Goal: Task Accomplishment & Management: Complete application form

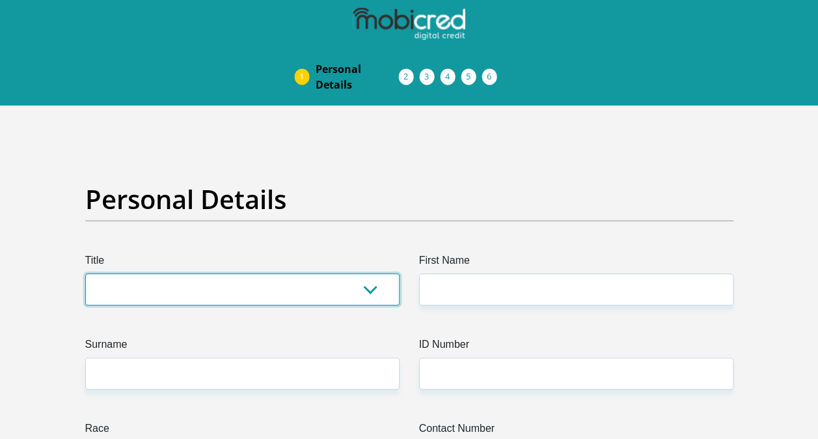
click at [379, 289] on select "Mr Ms Mrs Dr [PERSON_NAME]" at bounding box center [242, 289] width 314 height 32
select select "Ms"
click at [85, 273] on select "Mr Ms Mrs Dr [PERSON_NAME]" at bounding box center [242, 289] width 314 height 32
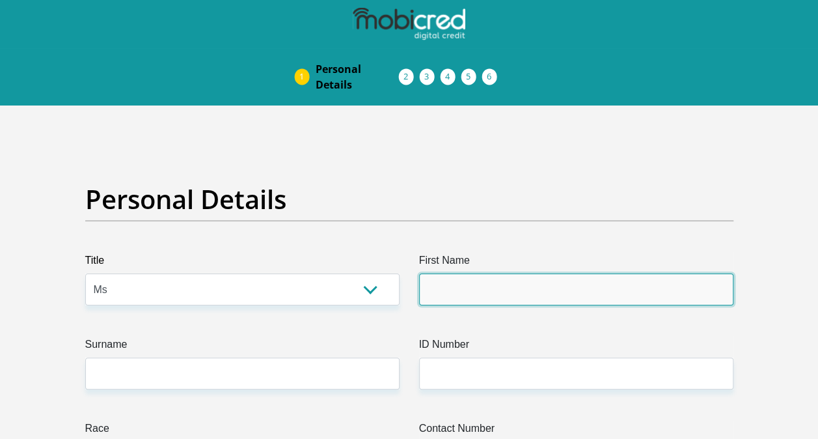
click at [454, 299] on input "First Name" at bounding box center [576, 289] width 314 height 32
type input "lesego"
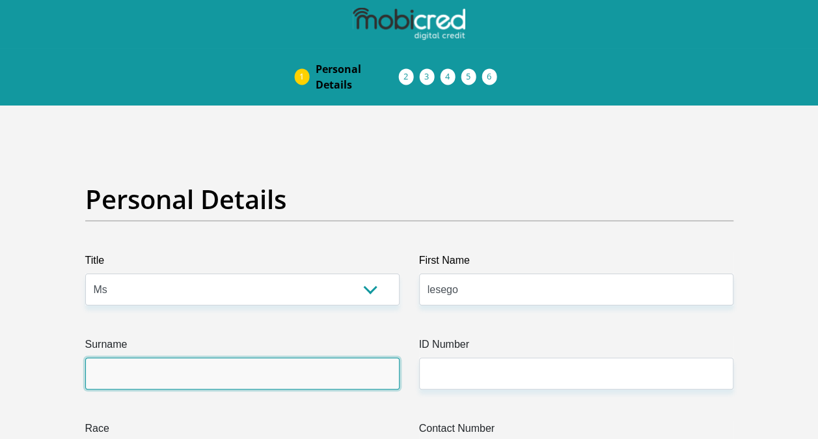
click at [306, 374] on input "Surname" at bounding box center [242, 373] width 314 height 32
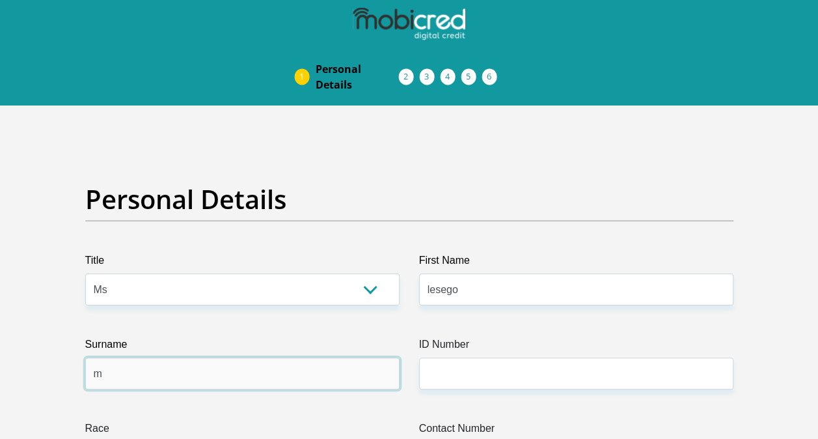
type input "marakalala"
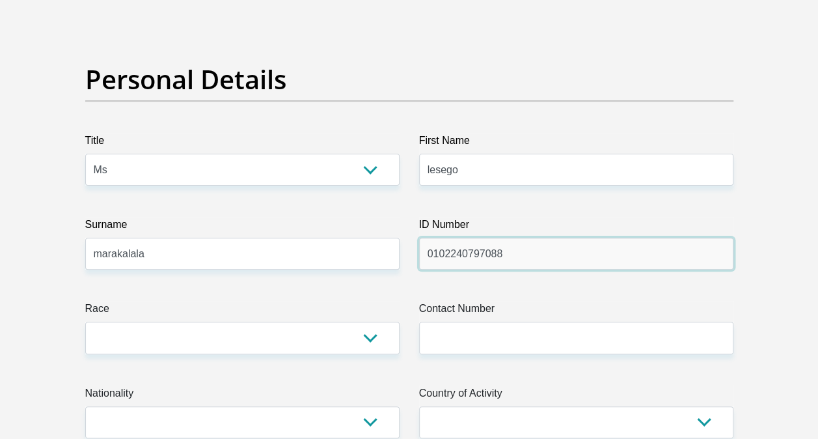
scroll to position [130, 0]
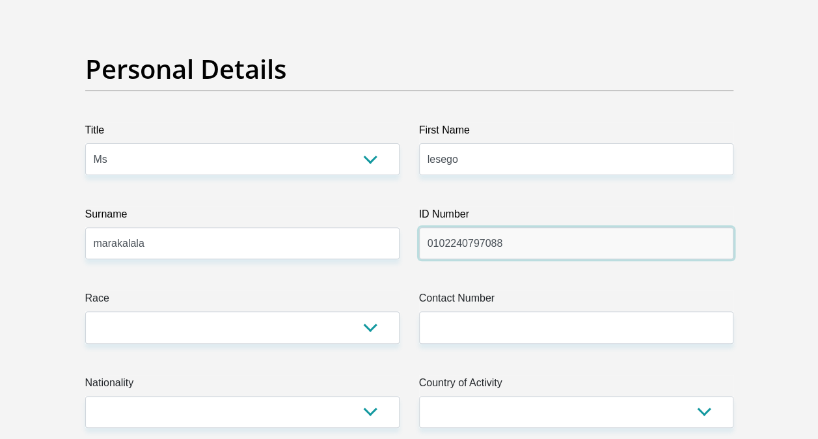
type input "0102240797088"
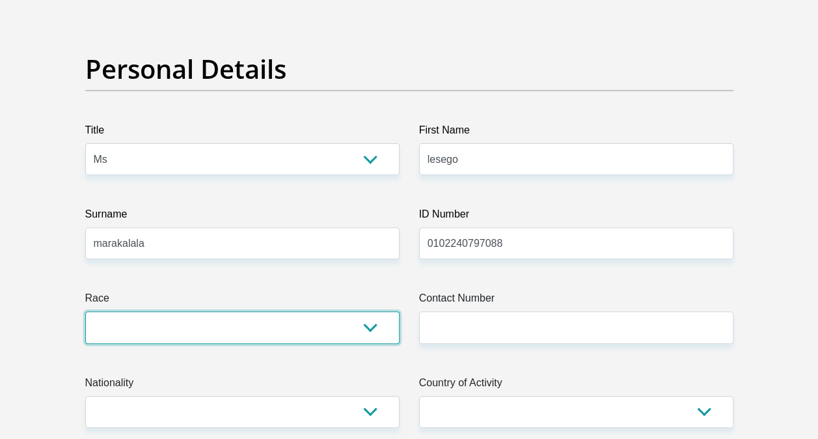
click at [371, 320] on select "Black Coloured Indian White Other" at bounding box center [242, 327] width 314 height 32
select select "1"
click at [85, 311] on select "Black Coloured Indian White Other" at bounding box center [242, 327] width 314 height 32
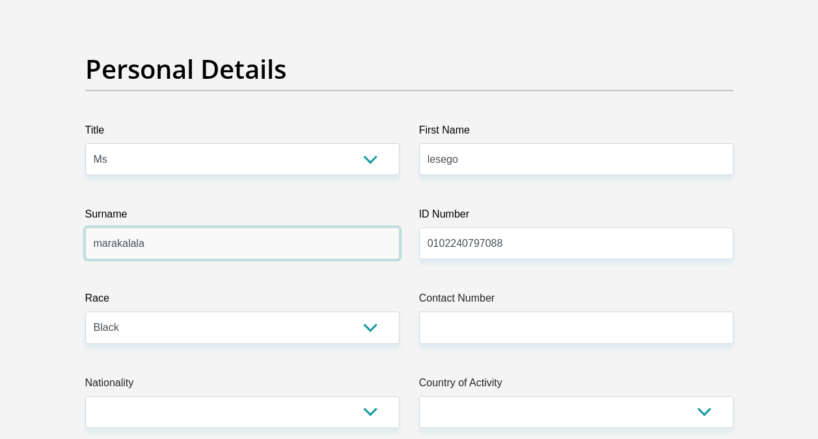
click at [254, 227] on input "marakalala" at bounding box center [242, 243] width 314 height 32
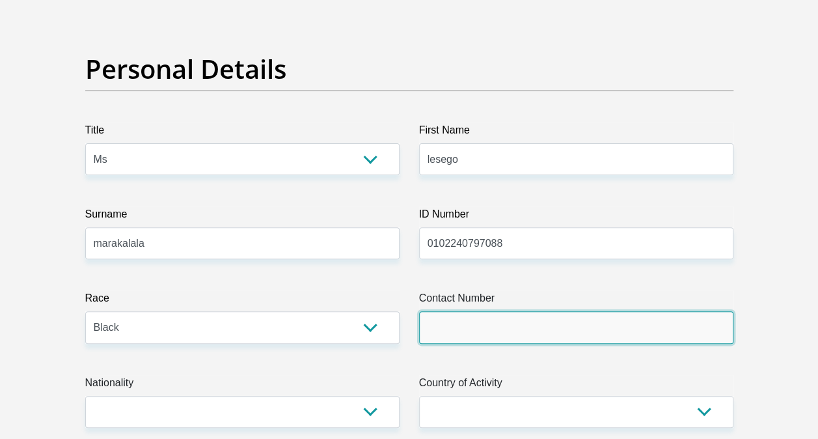
click at [475, 324] on input "Contact Number" at bounding box center [576, 327] width 314 height 32
type input "0723110985"
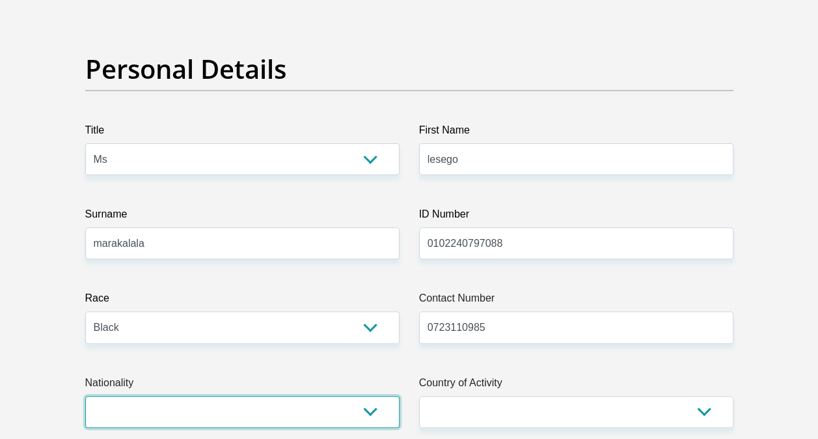
select select "ZAF"
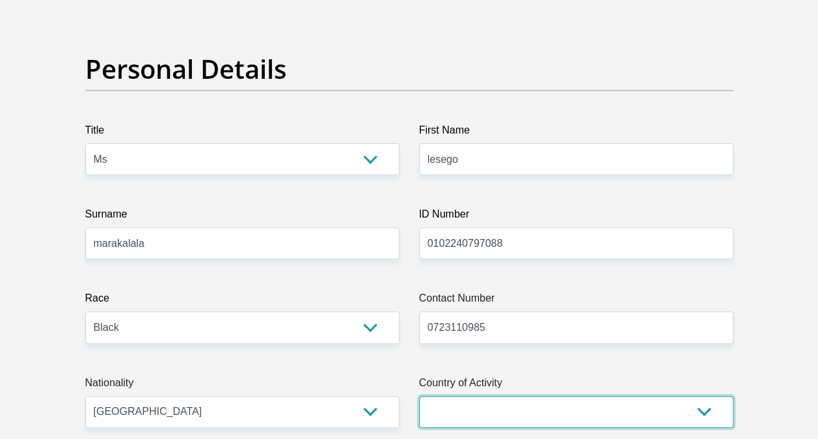
select select "ZAF"
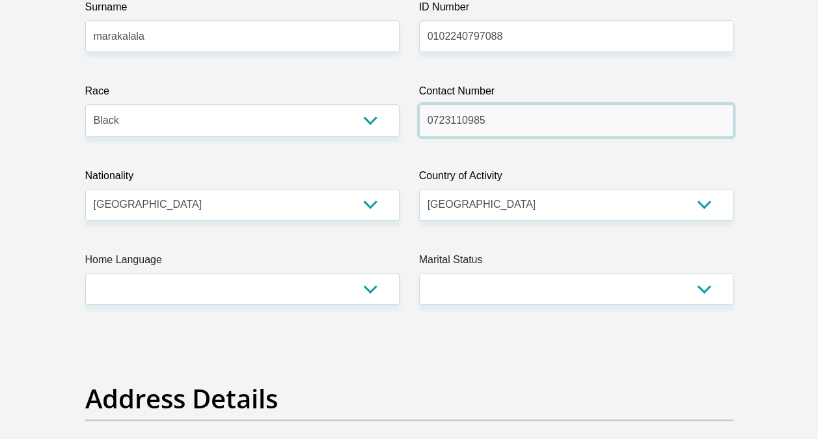
scroll to position [338, 0]
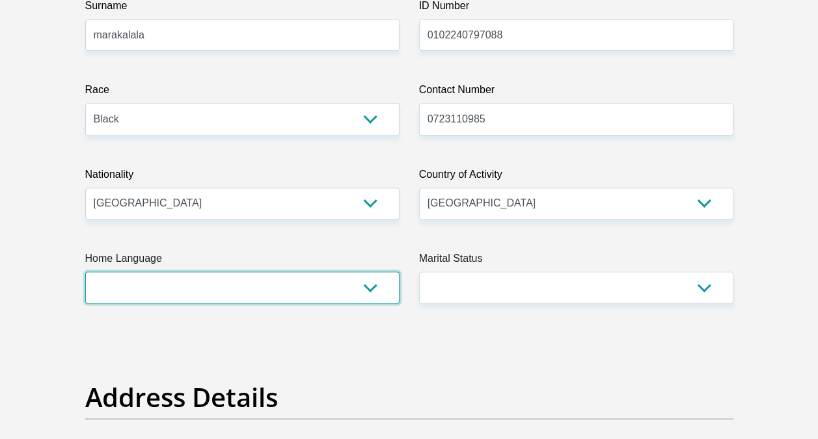
click at [376, 290] on select "Afrikaans English Sepedi South Ndebele Southern Sotho Swati Tsonga Tswana Venda…" at bounding box center [242, 287] width 314 height 32
select select "nso"
click at [85, 271] on select "Afrikaans English Sepedi South Ndebele Southern Sotho Swati Tsonga Tswana Venda…" at bounding box center [242, 287] width 314 height 32
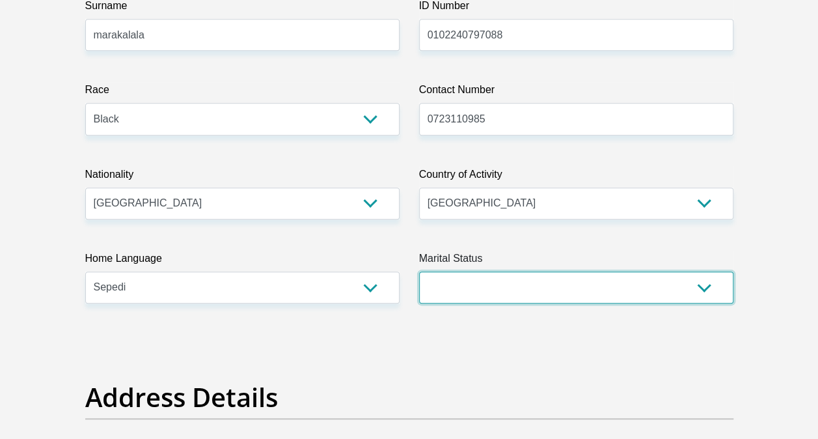
click at [709, 284] on select "Married ANC Single Divorced Widowed Married COP or Customary Law" at bounding box center [576, 287] width 314 height 32
select select "2"
click at [419, 271] on select "Married ANC Single Divorced Widowed Married COP or Customary Law" at bounding box center [576, 287] width 314 height 32
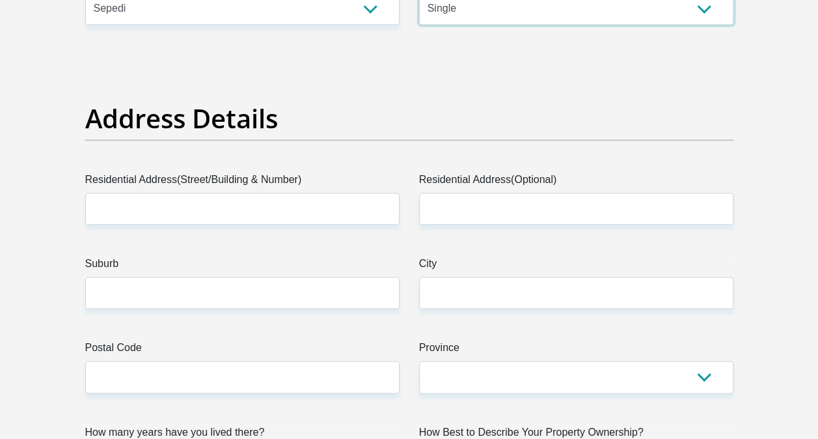
scroll to position [625, 0]
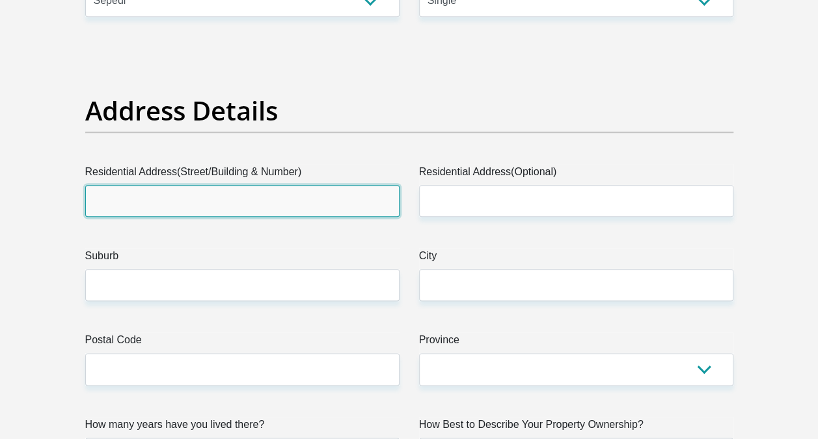
click at [322, 204] on input "Residential Address(Street/Building & Number)" at bounding box center [242, 201] width 314 height 32
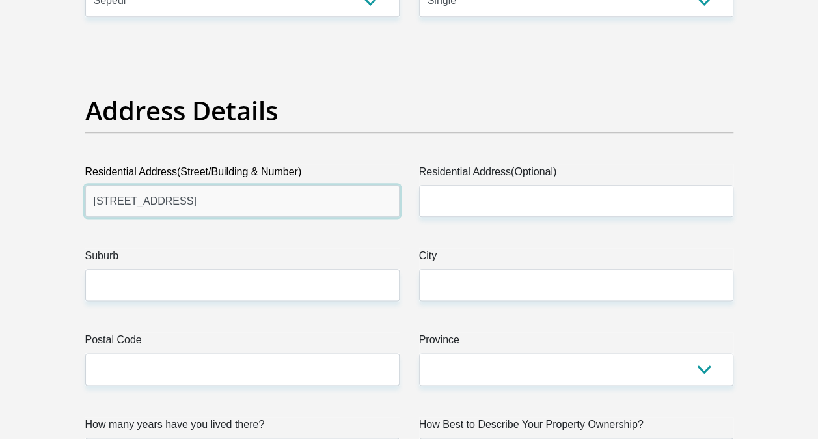
type input "[STREET_ADDRESS]"
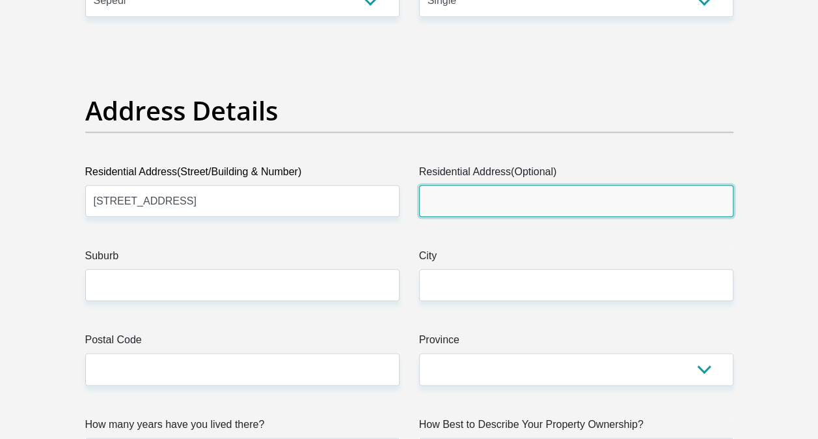
click at [453, 191] on input "Residential Address(Optional)" at bounding box center [576, 201] width 314 height 32
type input "[STREET_ADDRESS]"
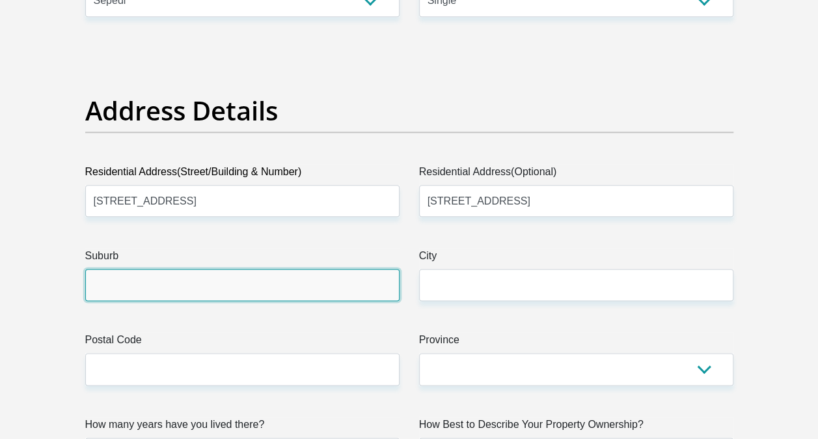
click at [340, 286] on input "Suburb" at bounding box center [242, 285] width 314 height 32
type input "[PERSON_NAME]"
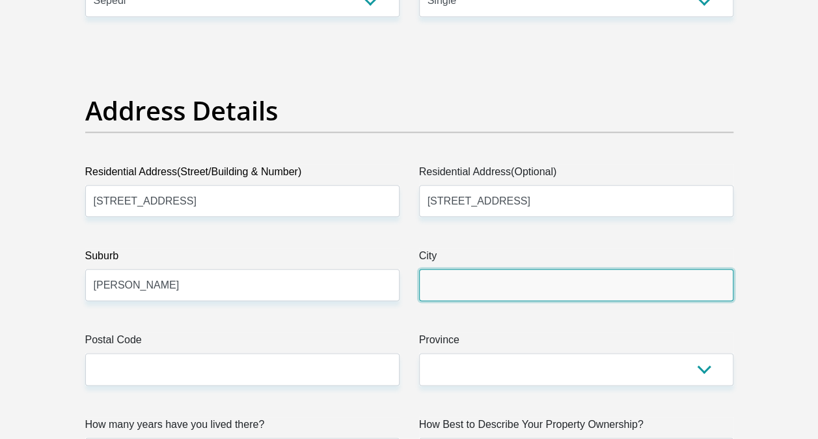
click at [499, 277] on input "City" at bounding box center [576, 285] width 314 height 32
type input "daveyton"
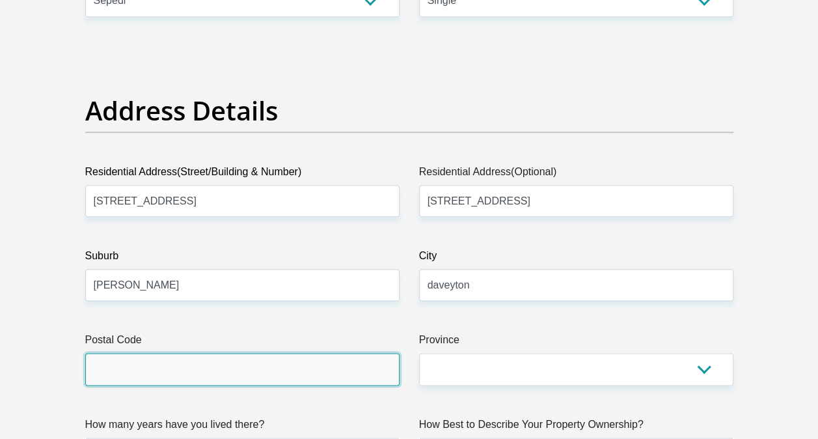
click at [281, 377] on input "Postal Code" at bounding box center [242, 369] width 314 height 32
type input "1520"
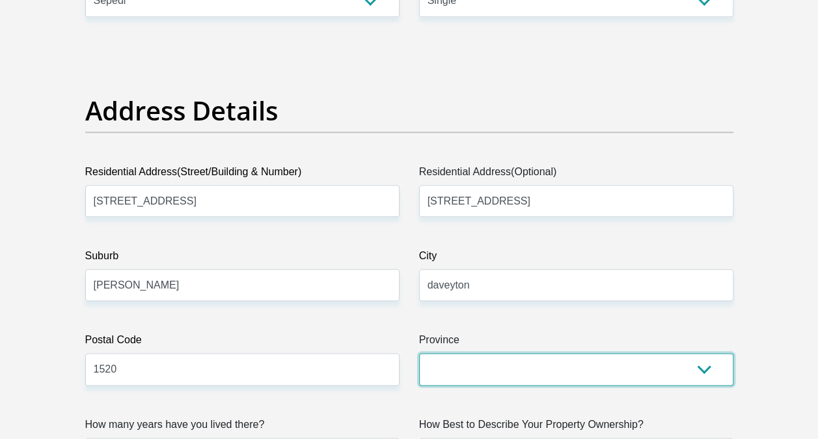
click at [696, 363] on select "Eastern Cape Free State [GEOGRAPHIC_DATA] [GEOGRAPHIC_DATA][DATE] [GEOGRAPHIC_D…" at bounding box center [576, 369] width 314 height 32
select select "Gauteng"
click at [419, 353] on select "Eastern Cape Free State [GEOGRAPHIC_DATA] [GEOGRAPHIC_DATA][DATE] [GEOGRAPHIC_D…" at bounding box center [576, 369] width 314 height 32
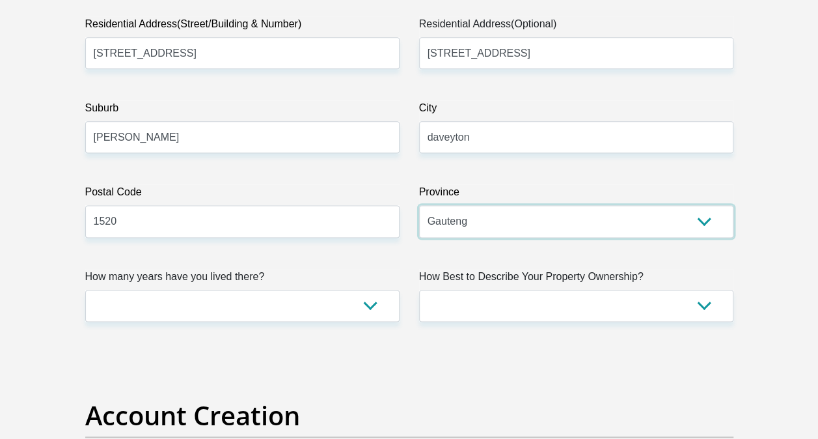
scroll to position [781, 0]
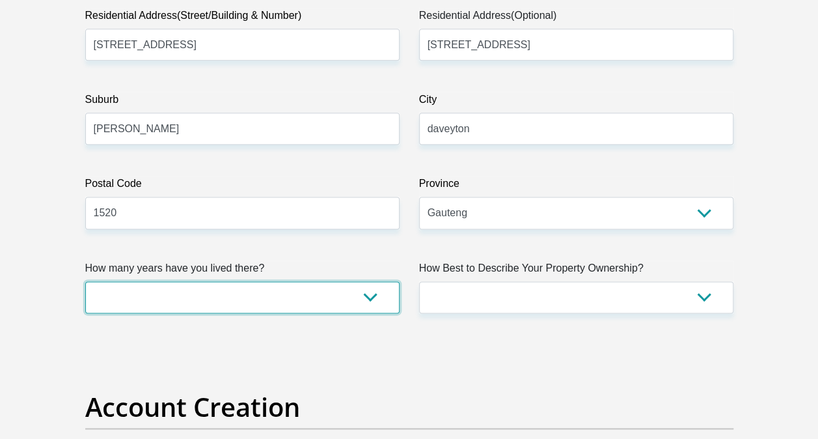
click at [377, 297] on select "less than 1 year 1-3 years 3-5 years 5+ years" at bounding box center [242, 297] width 314 height 32
select select "5"
click at [85, 281] on select "less than 1 year 1-3 years 3-5 years 5+ years" at bounding box center [242, 297] width 314 height 32
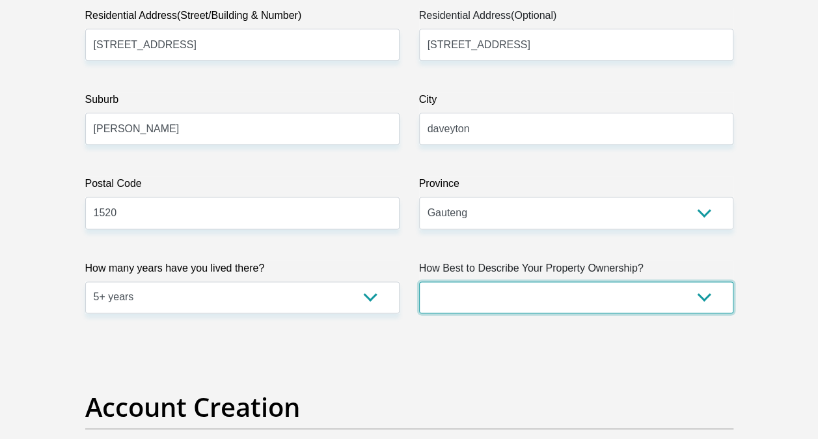
click at [705, 297] on select "Owned Rented Family Owned Company Dwelling" at bounding box center [576, 297] width 314 height 32
click at [419, 281] on select "Owned Rented Family Owned Company Dwelling" at bounding box center [576, 297] width 314 height 32
click at [696, 303] on select "Owned Rented Family Owned Company Dwelling" at bounding box center [576, 297] width 314 height 32
select select "Owned"
click at [419, 281] on select "Owned Rented Family Owned Company Dwelling" at bounding box center [576, 297] width 314 height 32
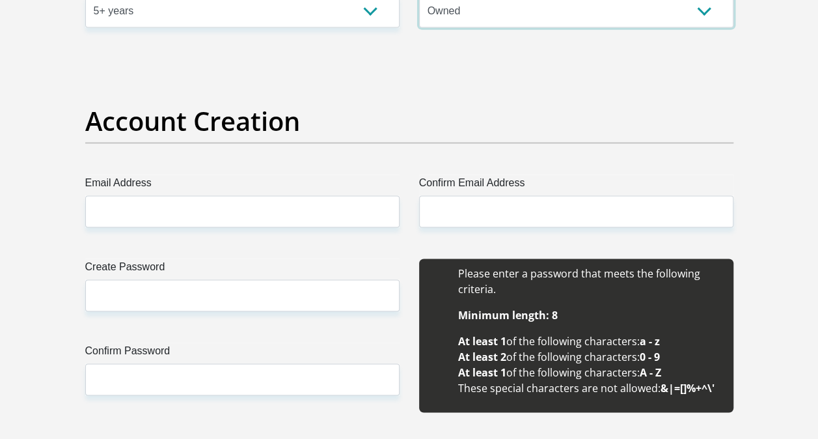
scroll to position [1067, 0]
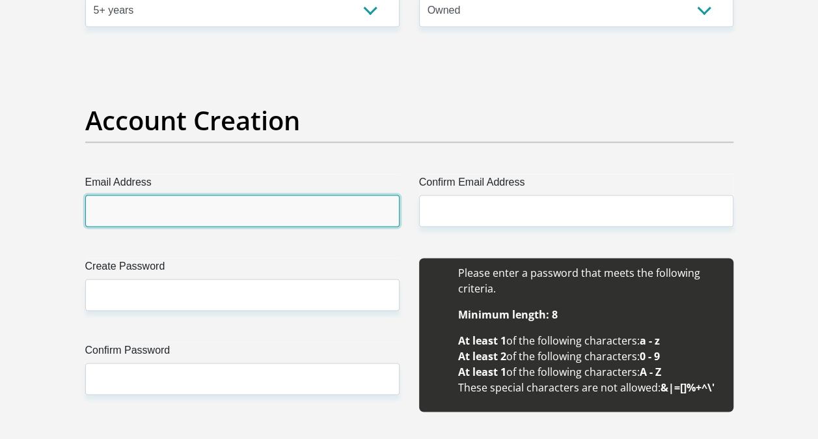
click at [288, 204] on input "Email Address" at bounding box center [242, 211] width 314 height 32
type input "[EMAIL_ADDRESS]com"
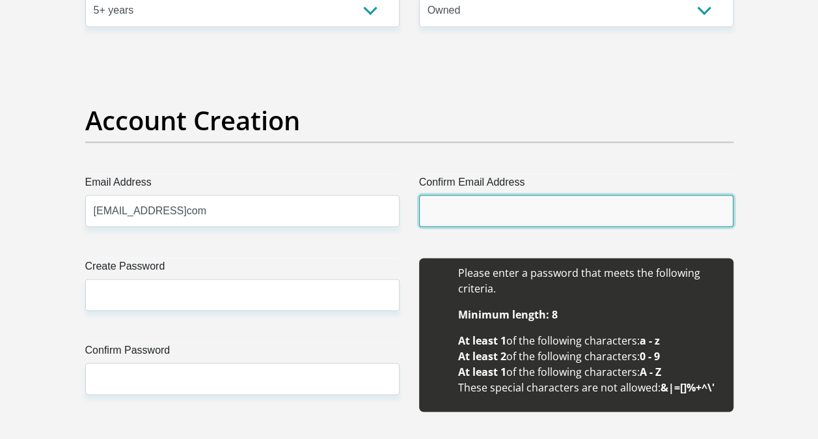
type input "[EMAIL_ADDRESS]com"
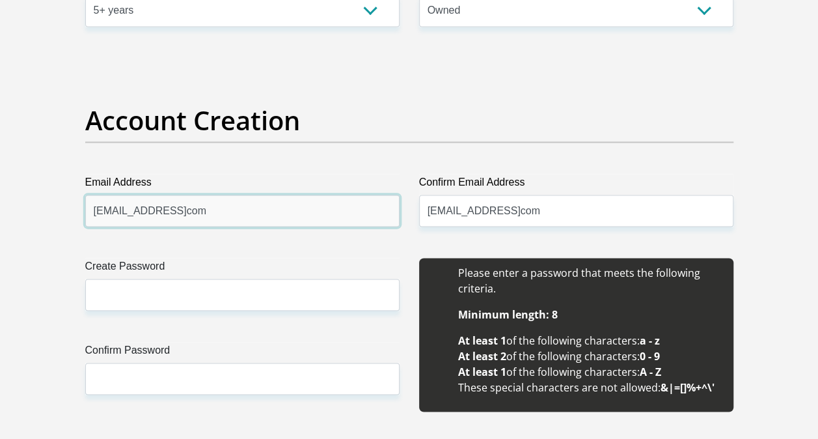
click at [220, 211] on input "[EMAIL_ADDRESS]com" at bounding box center [242, 211] width 314 height 32
type input "[EMAIL_ADDRESS][DOMAIN_NAME]"
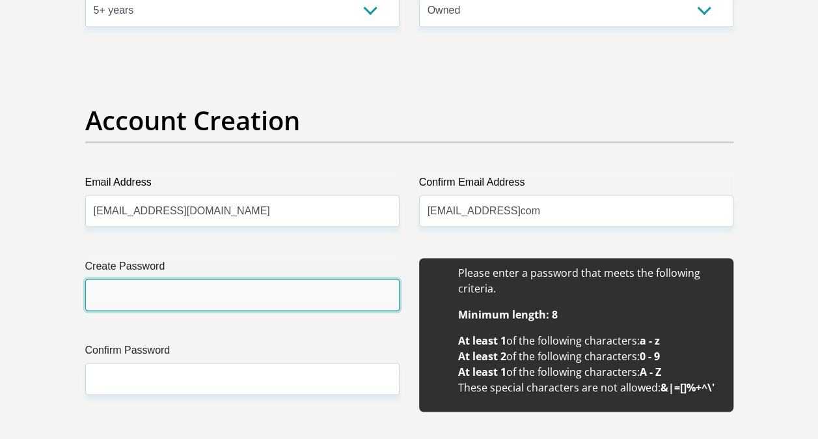
click at [327, 288] on input "Create Password" at bounding box center [242, 295] width 314 height 32
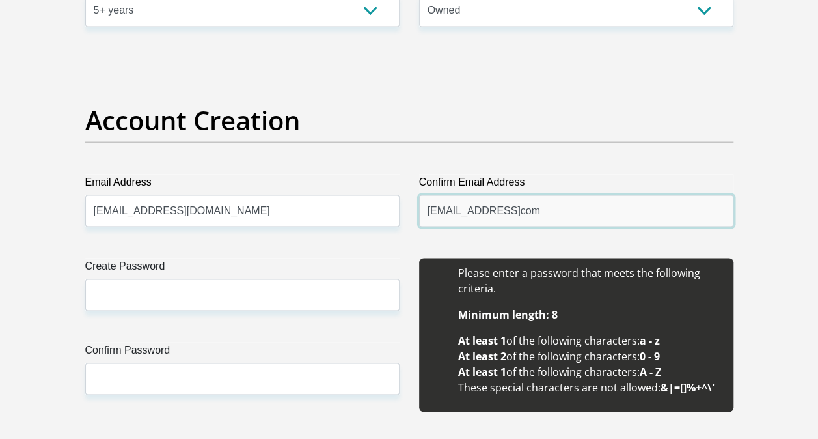
click at [555, 210] on input "[EMAIL_ADDRESS]com" at bounding box center [576, 211] width 314 height 32
type input "[EMAIL_ADDRESS][DOMAIN_NAME]"
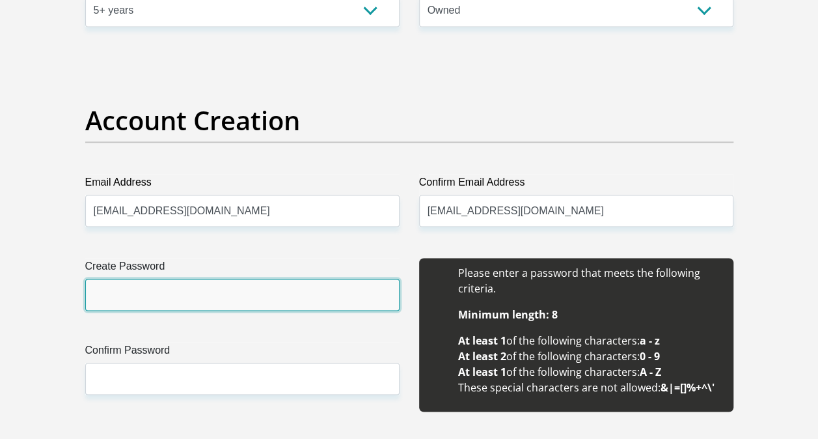
click at [301, 285] on input "Create Password" at bounding box center [242, 295] width 314 height 32
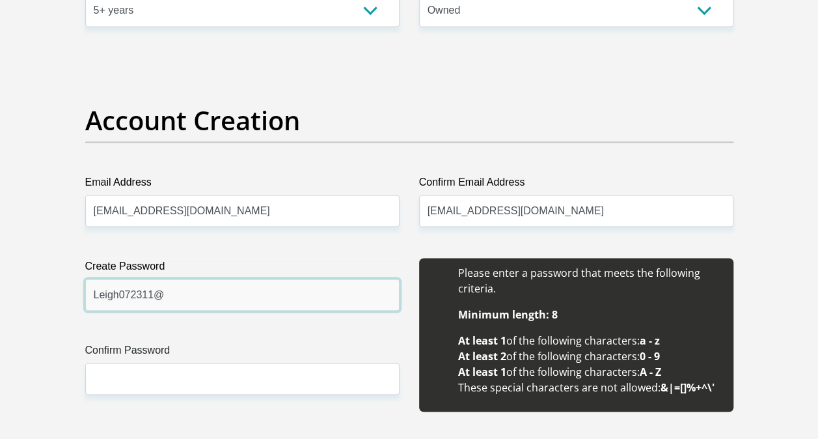
type input "Leigh072311@"
click at [410, 325] on div "Please enter a password that meets the following criteria. Minimum length: 8 At…" at bounding box center [576, 342] width 334 height 168
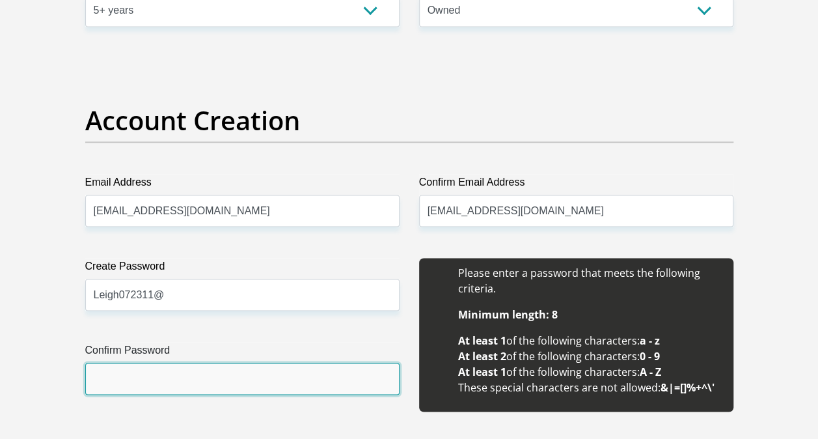
click at [314, 391] on input "Confirm Password" at bounding box center [242, 379] width 314 height 32
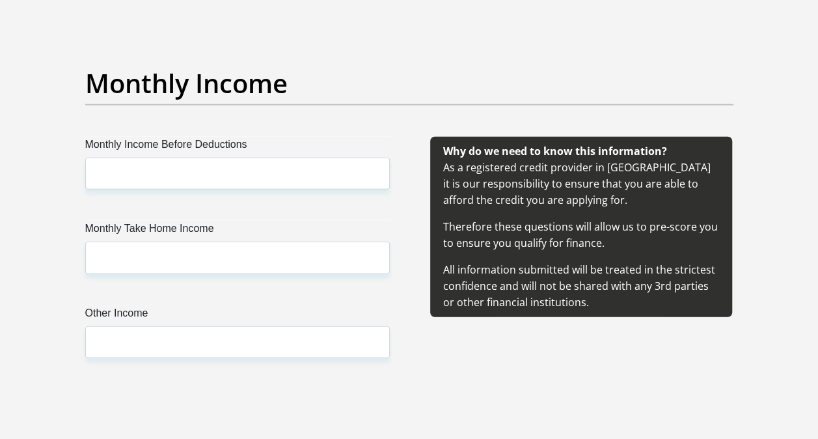
scroll to position [1510, 0]
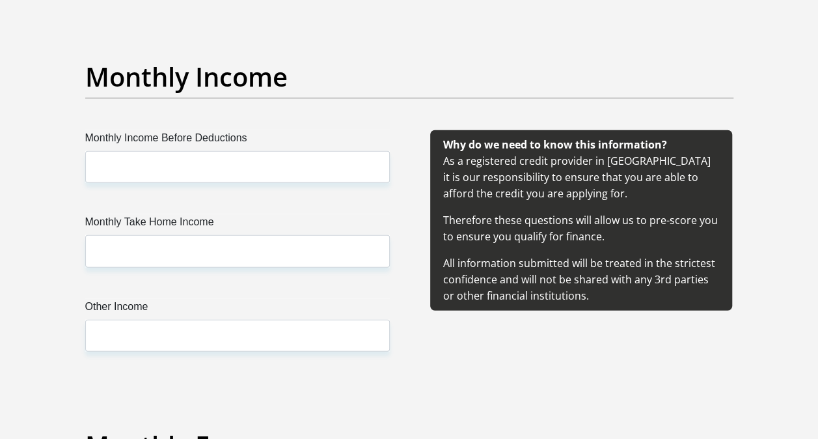
type input "Leigh072311@"
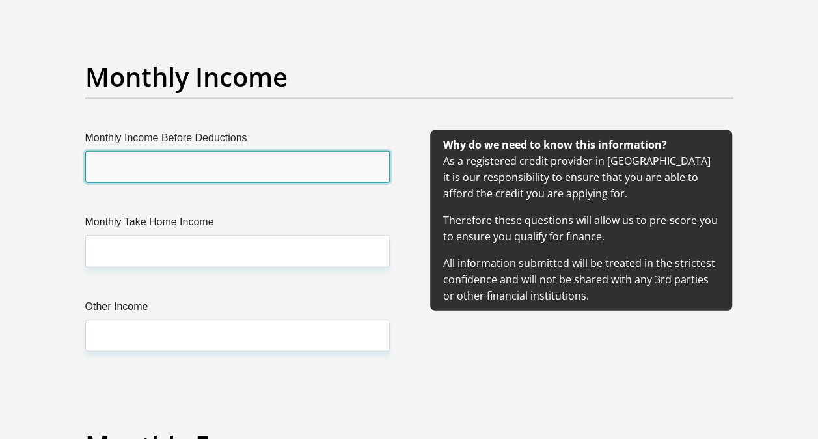
click at [346, 171] on input "Monthly Income Before Deductions" at bounding box center [237, 167] width 305 height 32
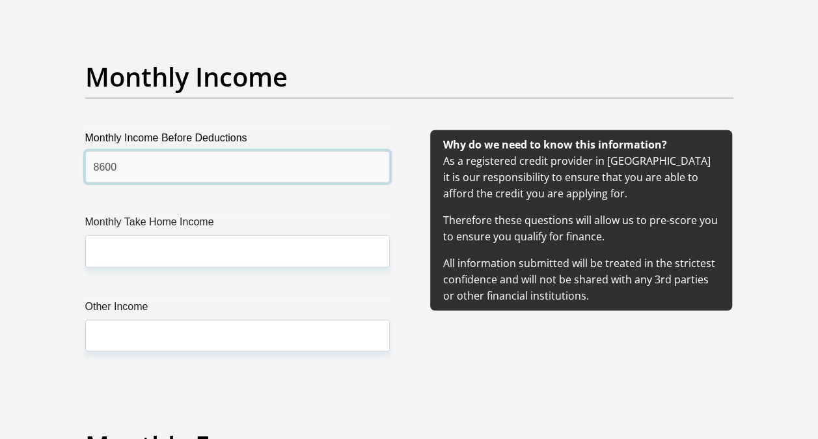
type input "8600"
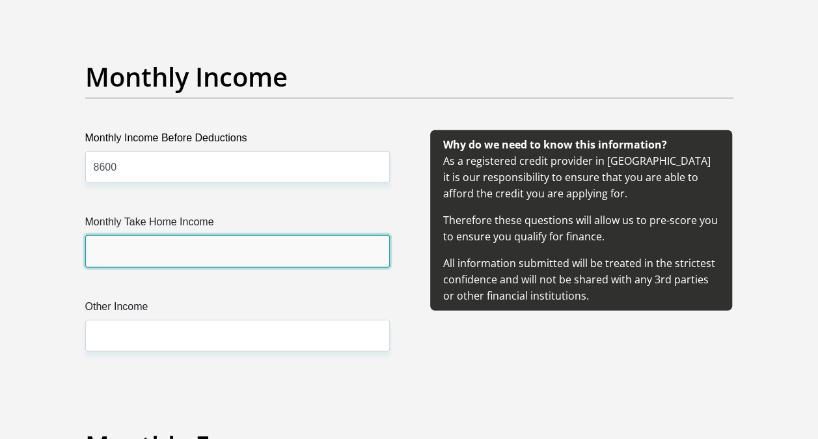
click at [216, 245] on input "Monthly Take Home Income" at bounding box center [237, 251] width 305 height 32
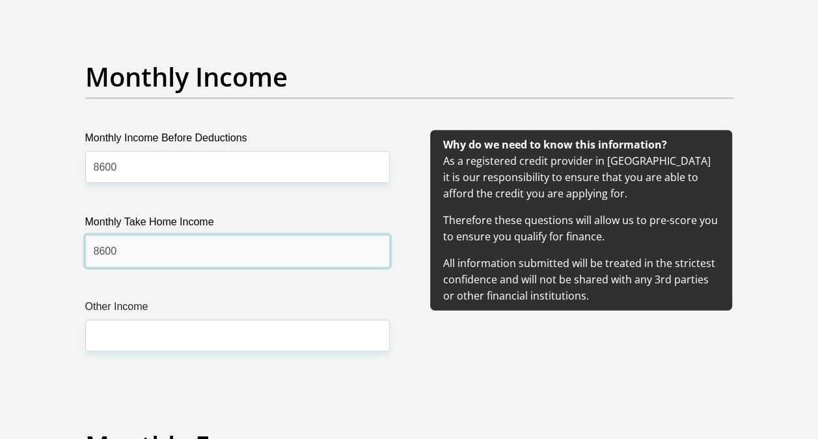
type input "8600"
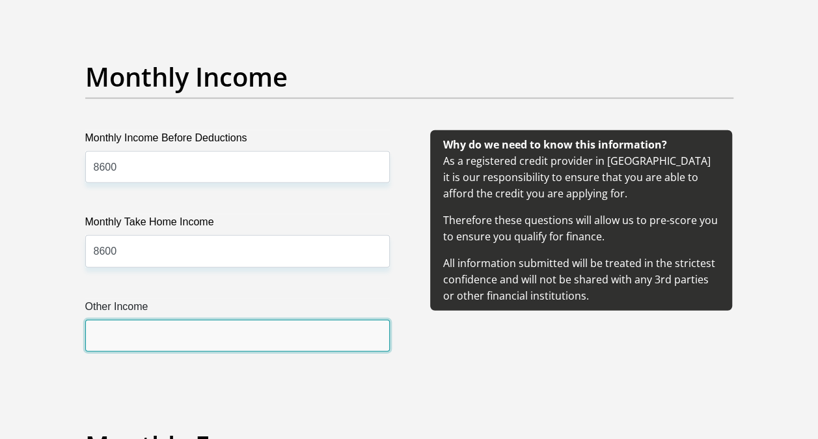
click at [200, 328] on input "Other Income" at bounding box center [237, 336] width 305 height 32
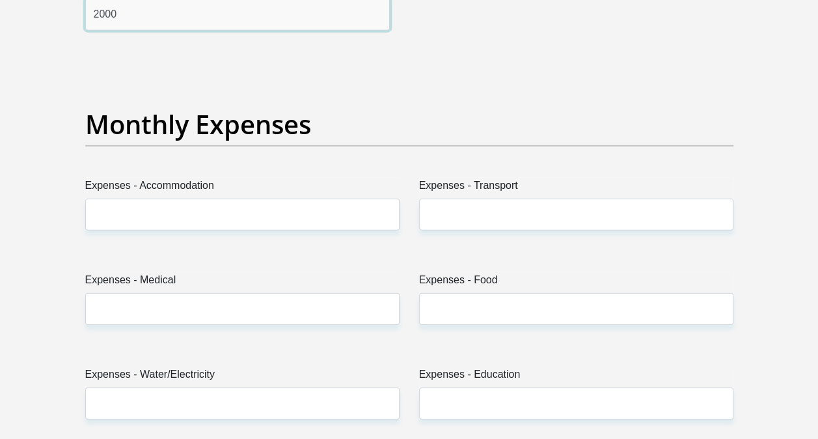
scroll to position [1943, 0]
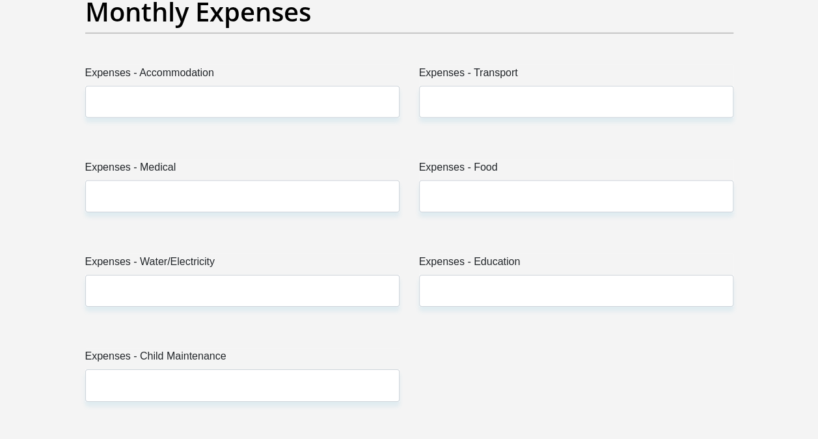
type input "2000"
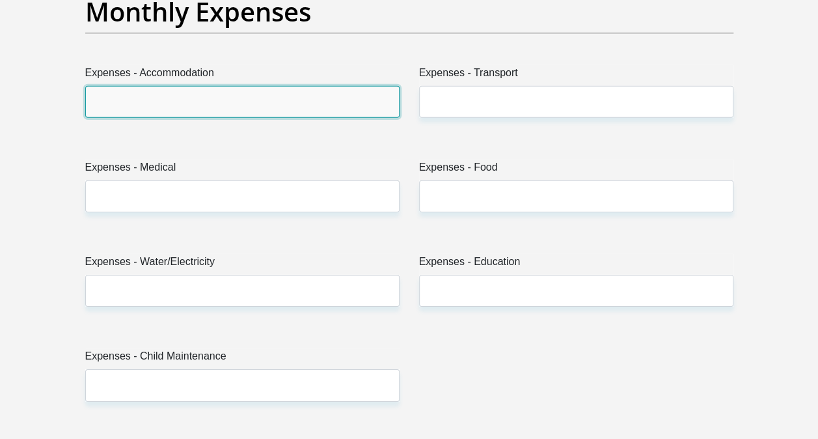
click at [303, 103] on input "Expenses - Accommodation" at bounding box center [242, 102] width 314 height 32
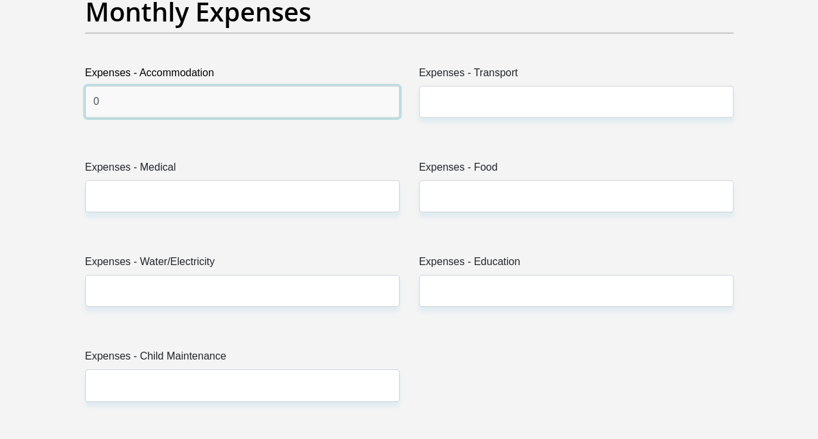
type input "0"
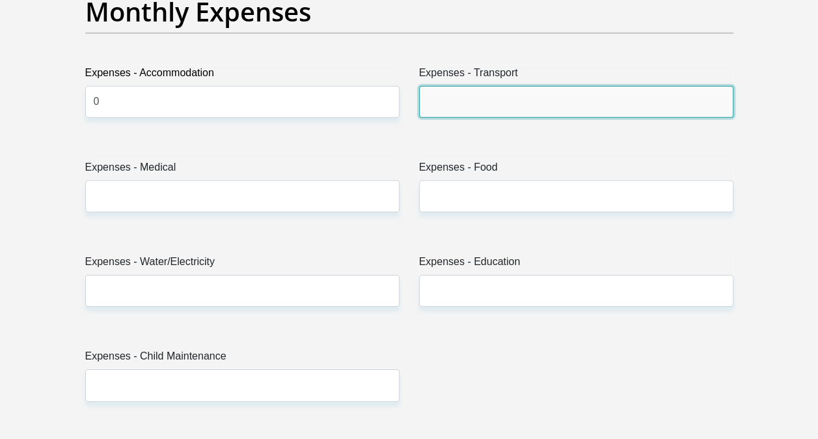
click at [475, 102] on input "Expenses - Transport" at bounding box center [576, 102] width 314 height 32
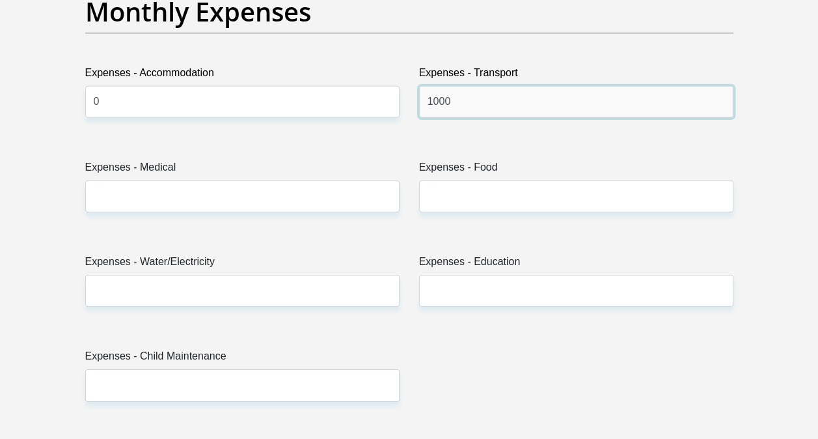
type input "1000"
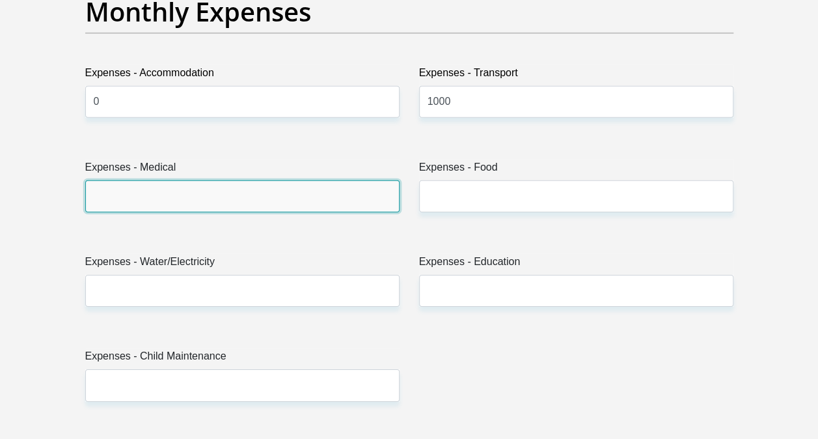
click at [280, 193] on input "Expenses - Medical" at bounding box center [242, 196] width 314 height 32
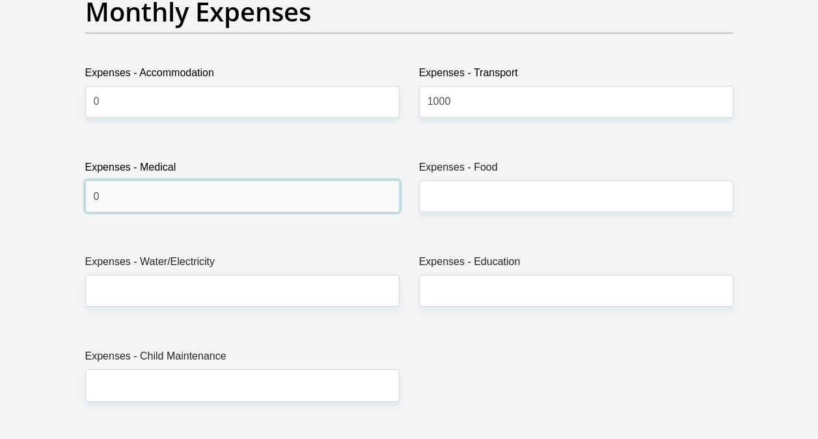
type input "0"
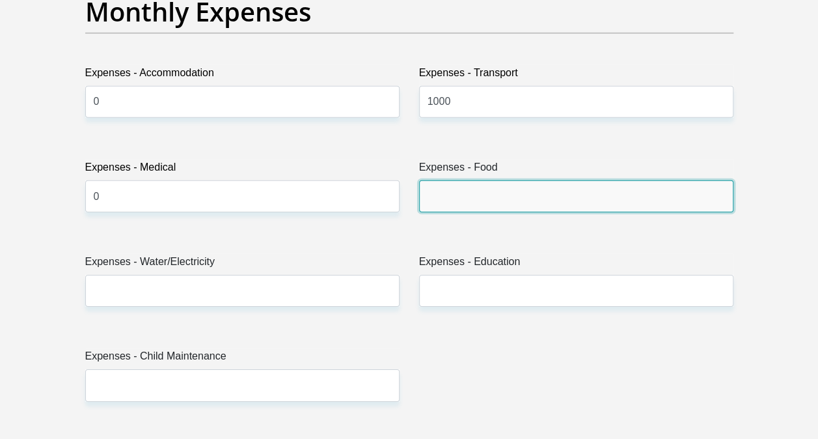
click at [431, 200] on input "Expenses - Food" at bounding box center [576, 196] width 314 height 32
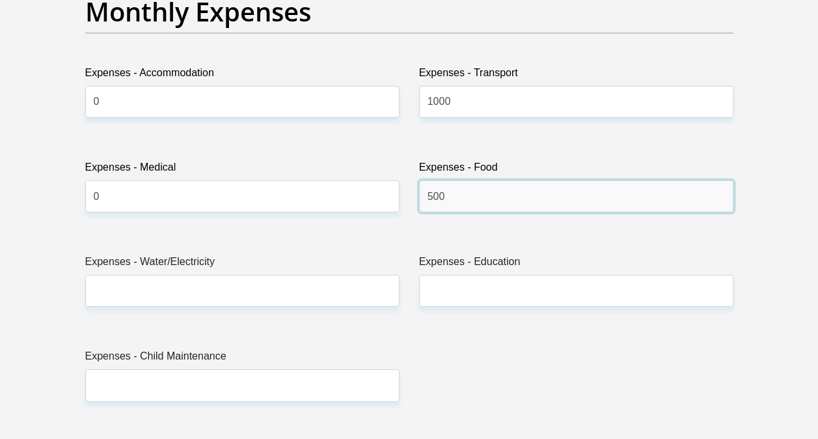
type input "500"
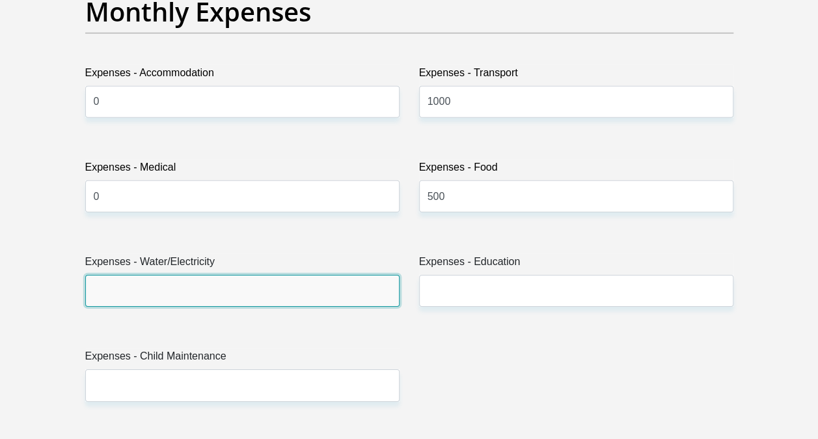
click at [320, 279] on input "Expenses - Water/Electricity" at bounding box center [242, 291] width 314 height 32
type input "200"
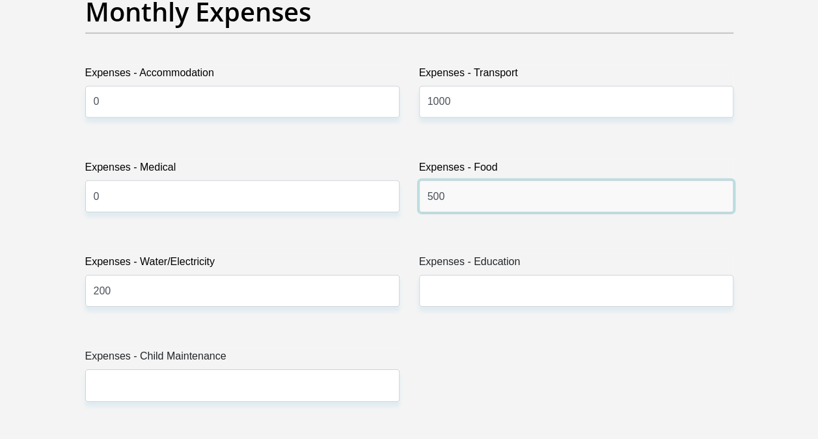
click at [433, 191] on input "500" at bounding box center [576, 196] width 314 height 32
type input "800"
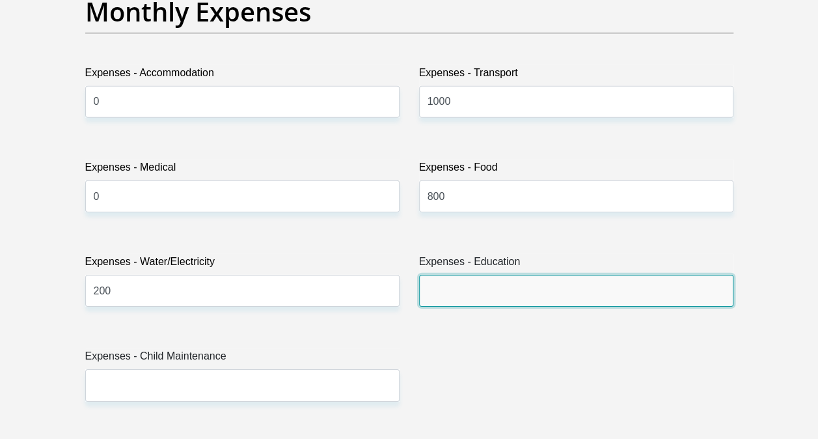
click at [476, 285] on input "Expenses - Education" at bounding box center [576, 291] width 314 height 32
type input "0"
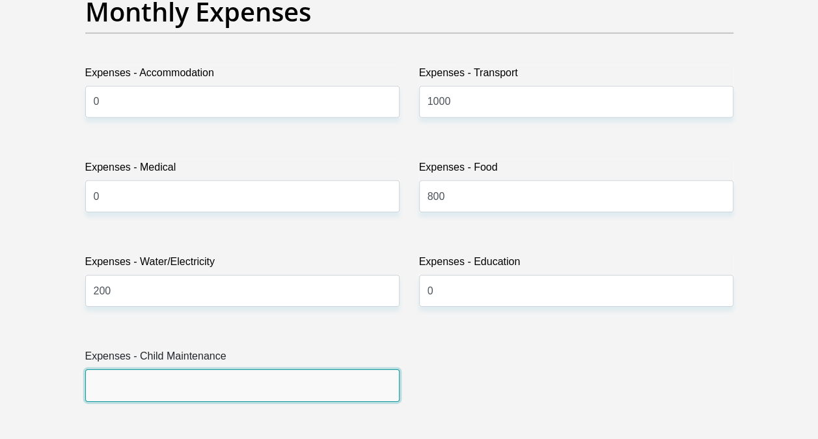
click at [312, 380] on input "Expenses - Child Maintenance" at bounding box center [242, 385] width 314 height 32
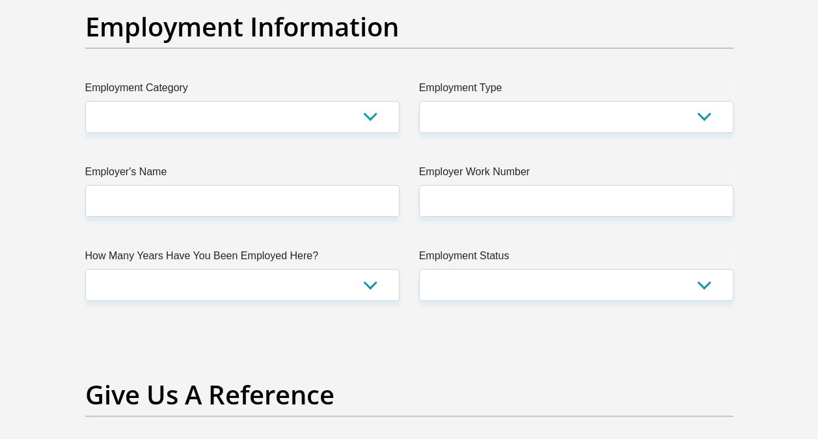
scroll to position [2412, 0]
type input "0"
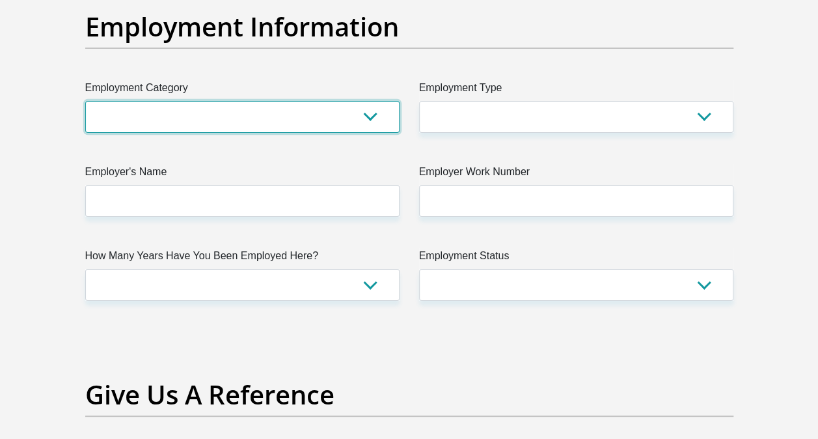
click at [377, 111] on select "AGRICULTURE ALCOHOL & TOBACCO CONSTRUCTION MATERIALS METALLURGY EQUIPMENT FOR R…" at bounding box center [242, 117] width 314 height 32
select select "28"
click at [85, 101] on select "AGRICULTURE ALCOHOL & TOBACCO CONSTRUCTION MATERIALS METALLURGY EQUIPMENT FOR R…" at bounding box center [242, 117] width 314 height 32
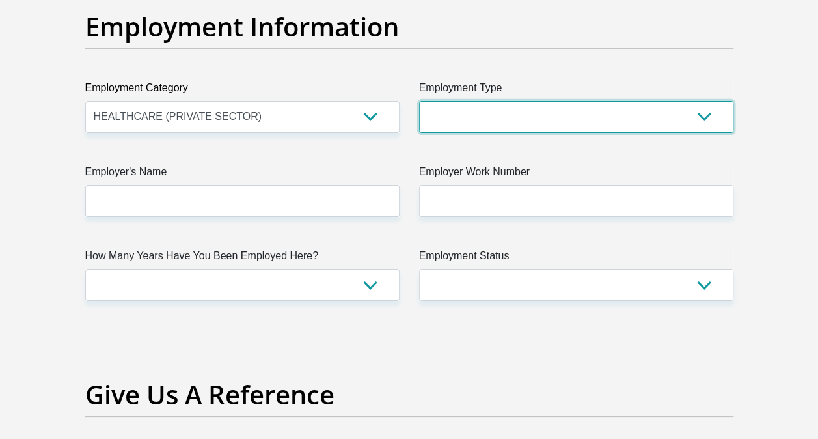
click at [711, 113] on select "College/Lecturer Craft Seller Creative Driver Executive Farmer Forces - Non Com…" at bounding box center [576, 117] width 314 height 32
select select "Office Staff/Clerk"
click at [419, 101] on select "College/Lecturer Craft Seller Creative Driver Executive Farmer Forces - Non Com…" at bounding box center [576, 117] width 314 height 32
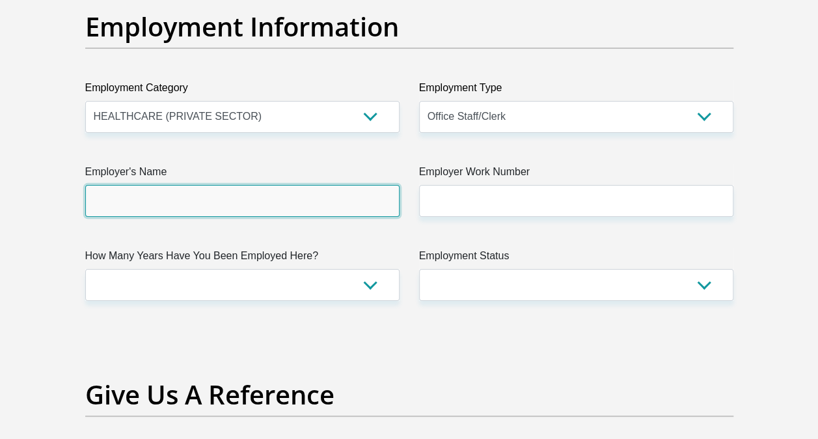
click at [284, 190] on input "Employer's Name" at bounding box center [242, 201] width 314 height 32
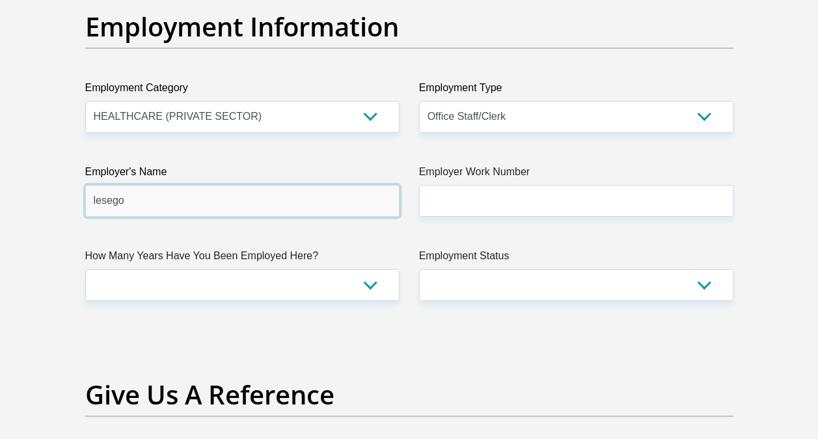
type input "lesego"
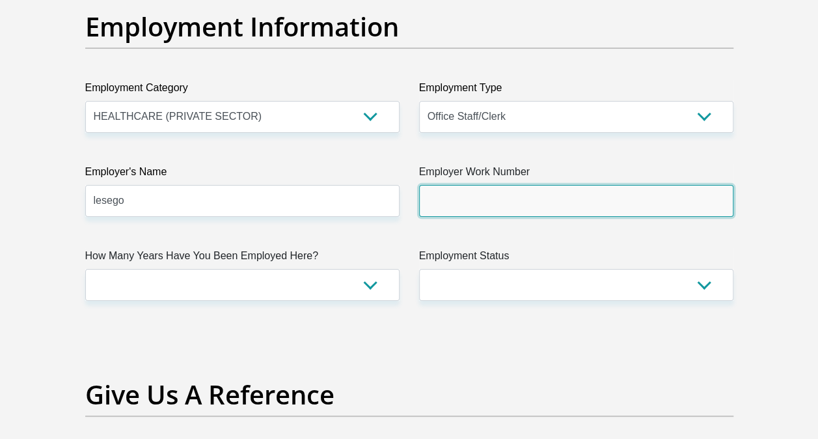
click at [491, 185] on input "Employer Work Number" at bounding box center [576, 201] width 314 height 32
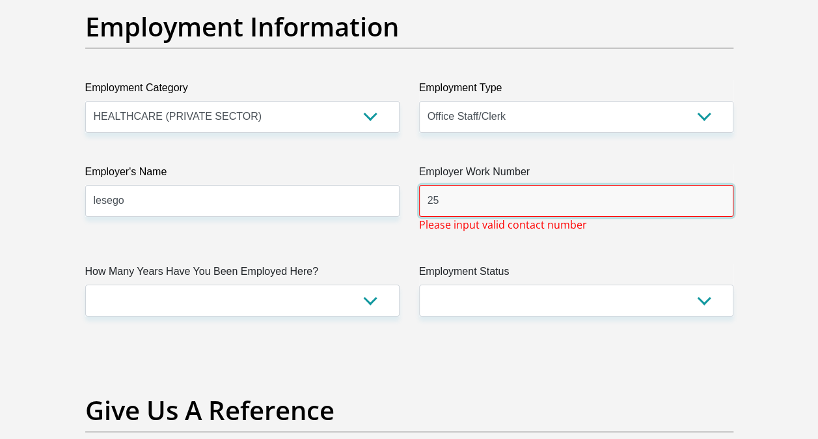
type input "2"
type input "011 386 6439"
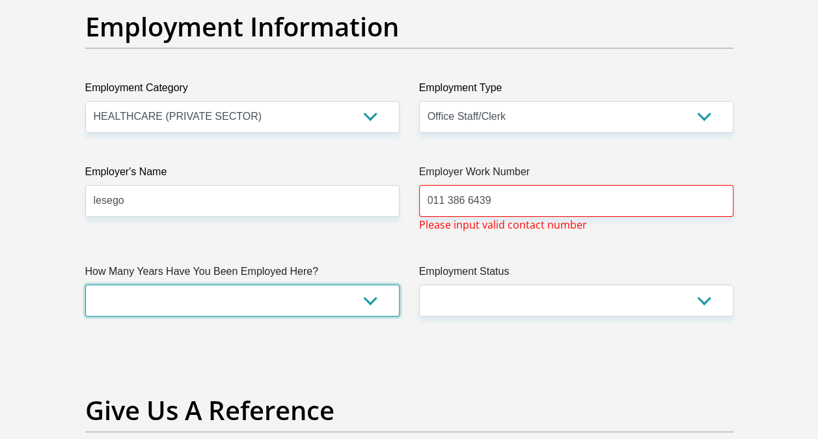
click at [360, 305] on select "less than 1 year 1-3 years 3-5 years 5+ years" at bounding box center [242, 300] width 314 height 32
select select "6"
click at [85, 284] on select "less than 1 year 1-3 years 3-5 years 5+ years" at bounding box center [242, 300] width 314 height 32
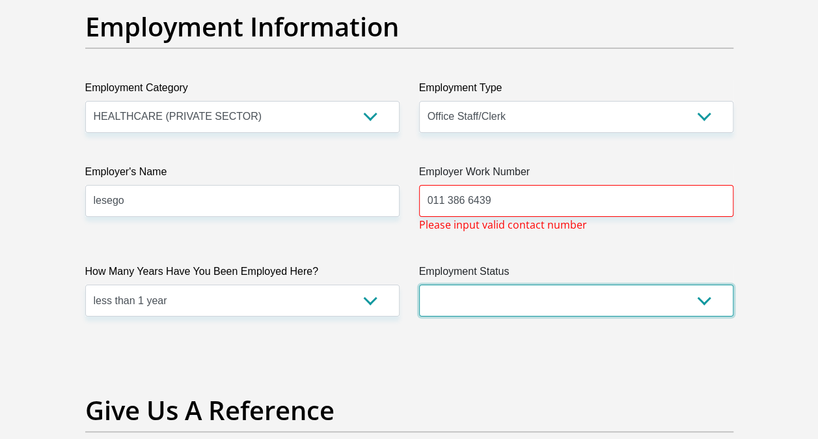
click at [708, 294] on select "Permanent/Full-time Part-time/Casual [DEMOGRAPHIC_DATA] Worker Self-Employed Ho…" at bounding box center [576, 300] width 314 height 32
select select "1"
click at [419, 284] on select "Permanent/Full-time Part-time/Casual [DEMOGRAPHIC_DATA] Worker Self-Employed Ho…" at bounding box center [576, 300] width 314 height 32
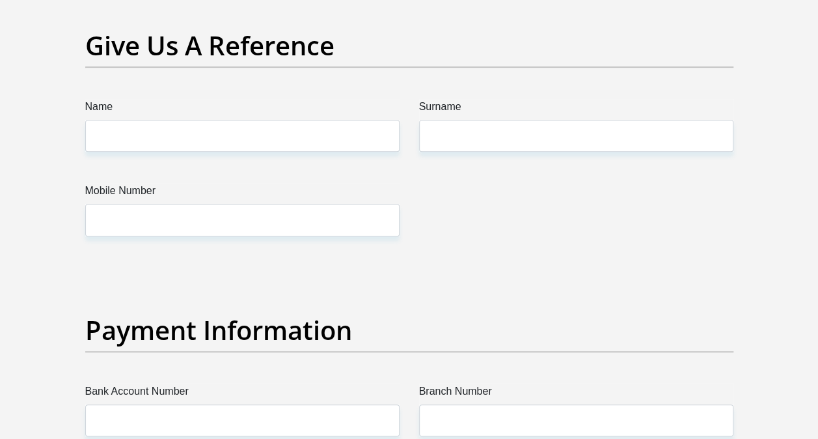
scroll to position [2777, 0]
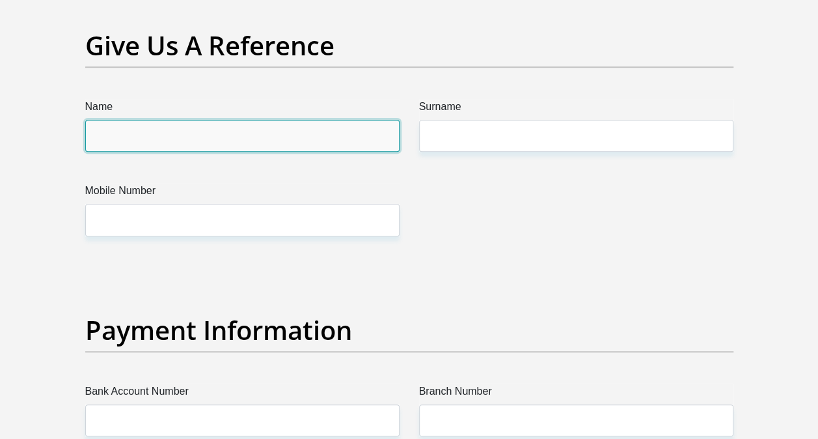
click at [299, 131] on input "Name" at bounding box center [242, 136] width 314 height 32
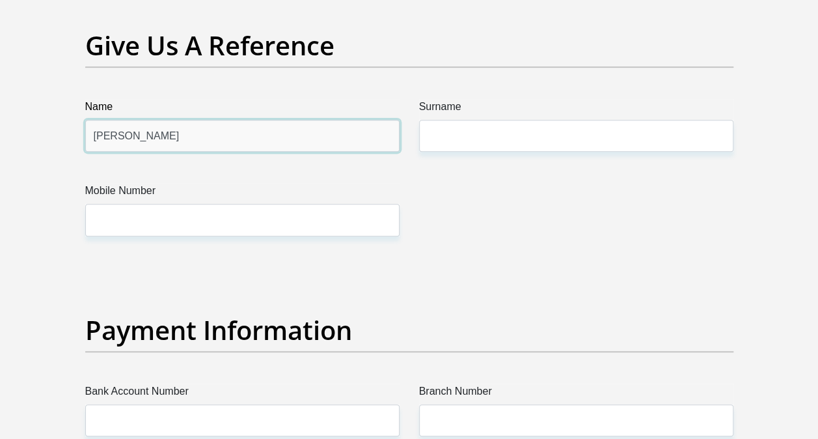
type input "[PERSON_NAME]"
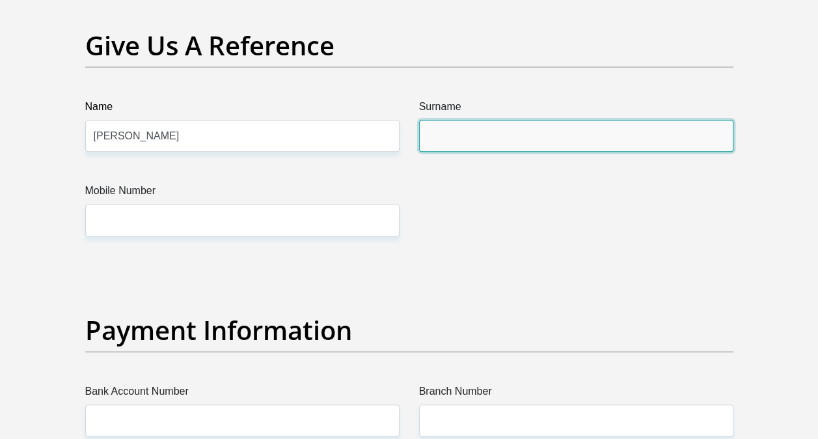
click at [441, 124] on input "Surname" at bounding box center [576, 136] width 314 height 32
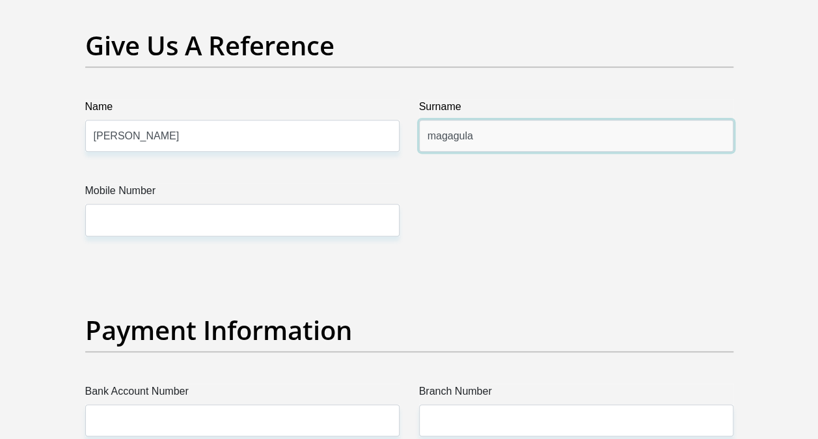
type input "magagula"
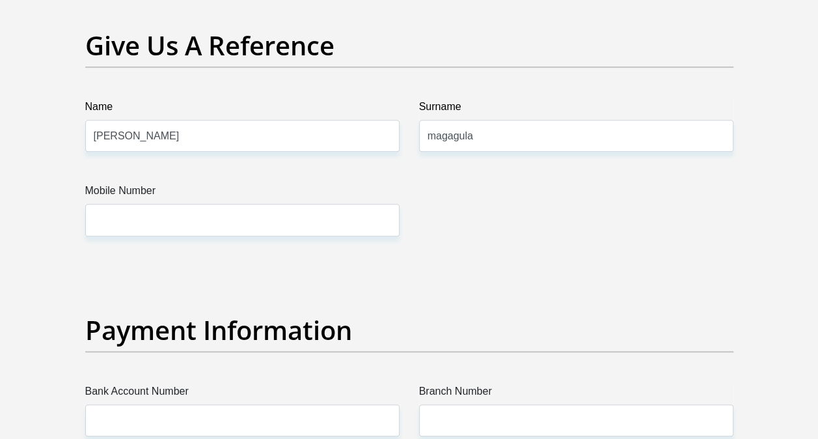
click at [313, 199] on label "Mobile Number" at bounding box center [242, 193] width 314 height 21
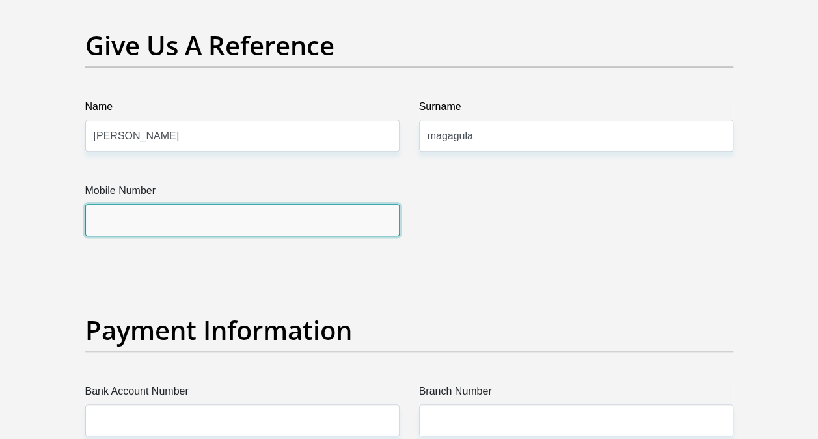
click at [313, 204] on input "Mobile Number" at bounding box center [242, 220] width 314 height 32
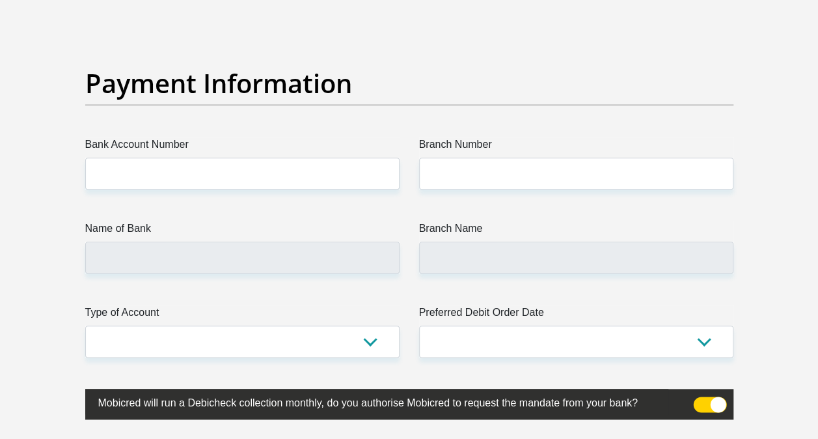
scroll to position [3037, 0]
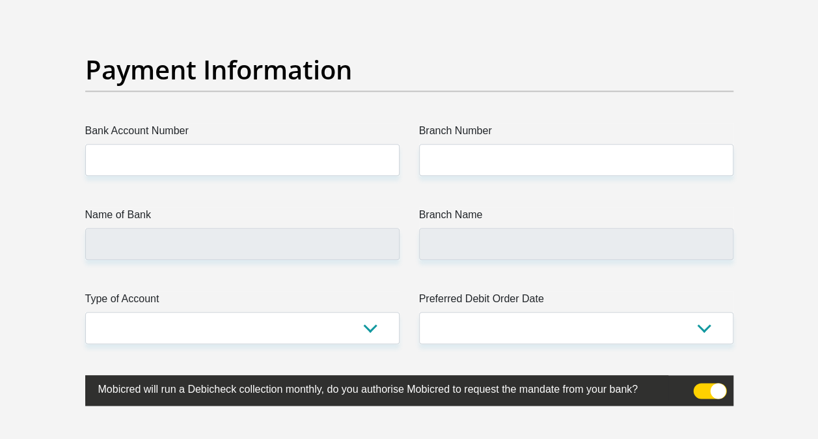
type input "0679971276"
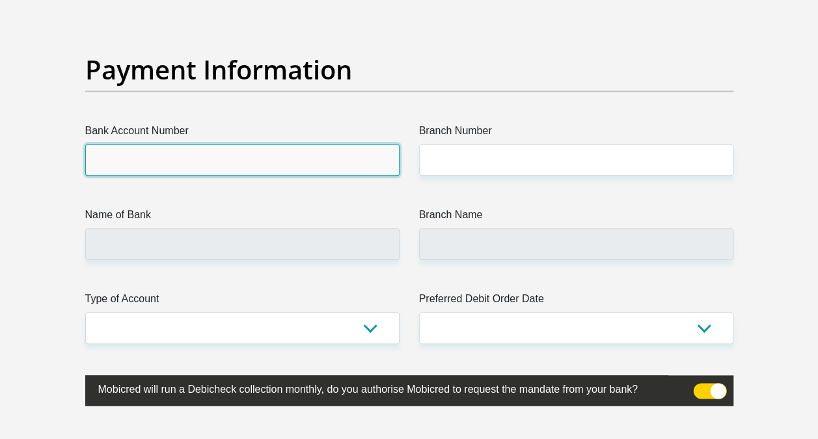
click at [197, 152] on input "Bank Account Number" at bounding box center [242, 160] width 314 height 32
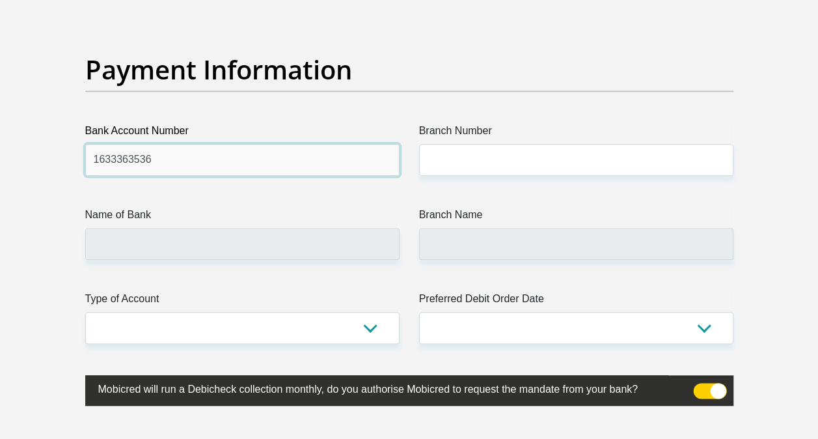
type input "1633363536"
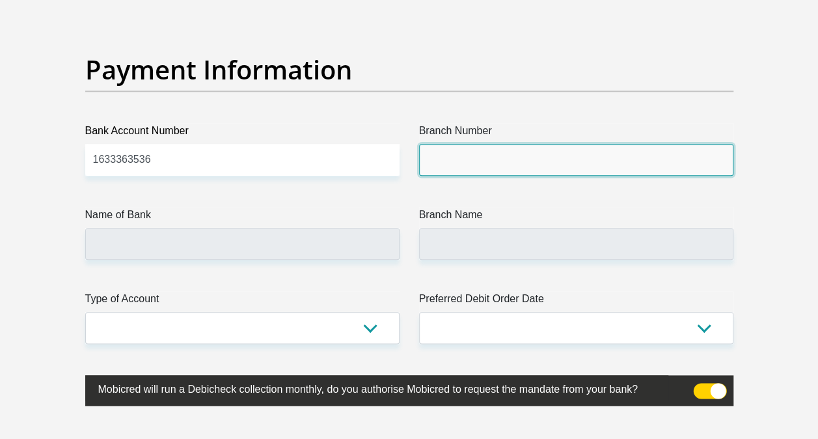
click at [448, 152] on input "Branch Number" at bounding box center [576, 160] width 314 height 32
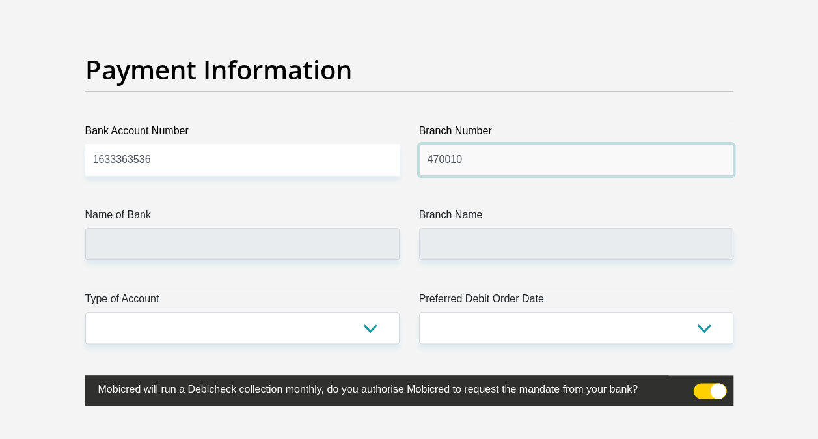
type input "470010"
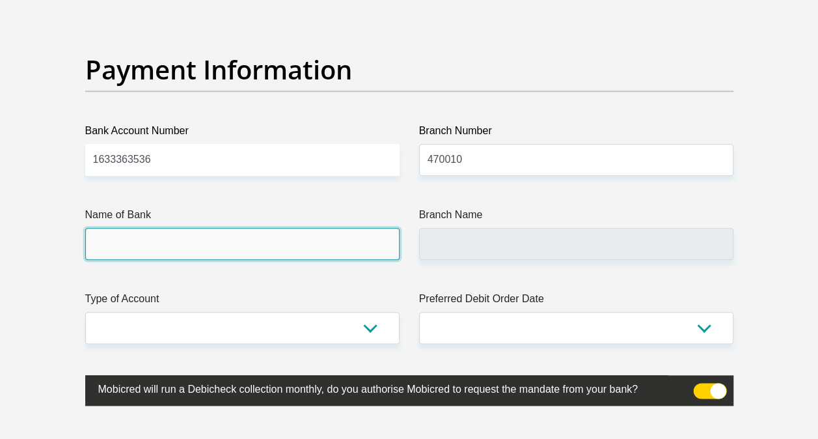
click at [325, 239] on input "Name of Bank" at bounding box center [242, 244] width 314 height 32
type input "CAPITEC BANK LIMITED"
type input "CAPITEC BANK CPC"
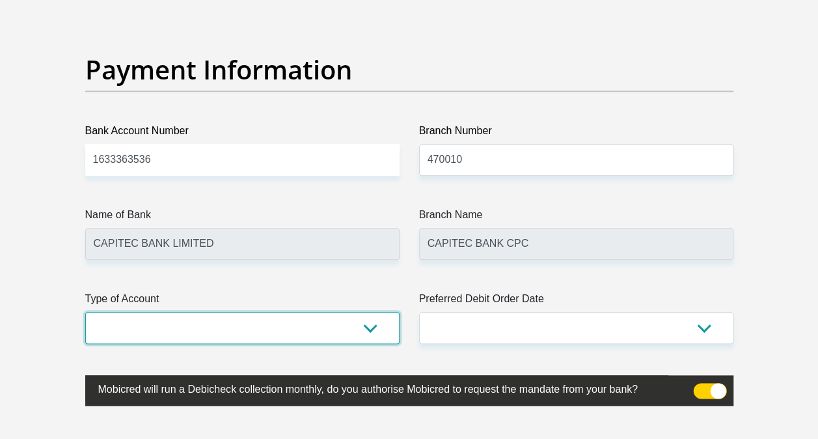
click at [363, 318] on select "Cheque Savings" at bounding box center [242, 328] width 314 height 32
select select "SAV"
click at [85, 312] on select "Cheque Savings" at bounding box center [242, 328] width 314 height 32
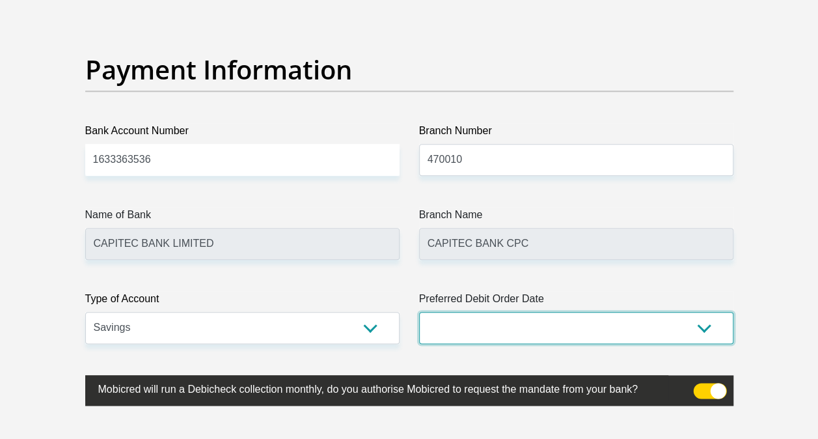
click at [702, 316] on select "1st 2nd 3rd 4th 5th 7th 18th 19th 20th 21st 22nd 23rd 24th 25th 26th 27th 28th …" at bounding box center [576, 328] width 314 height 32
select select "26"
click at [419, 312] on select "1st 2nd 3rd 4th 5th 7th 18th 19th 20th 21st 22nd 23rd 24th 25th 26th 27th 28th …" at bounding box center [576, 328] width 314 height 32
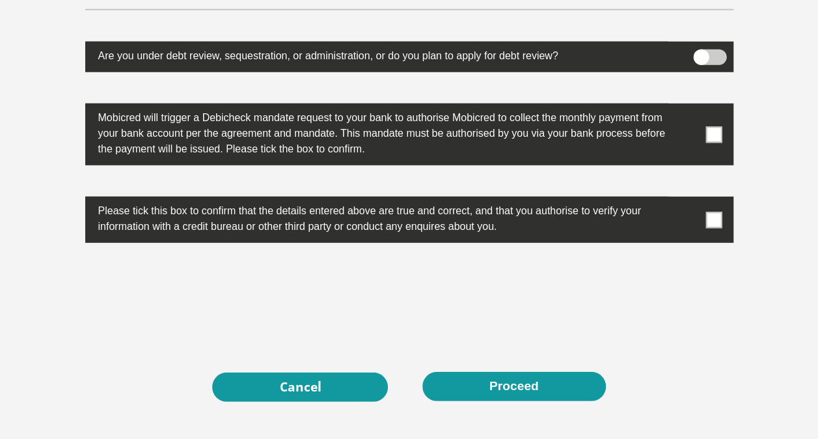
scroll to position [4182, 0]
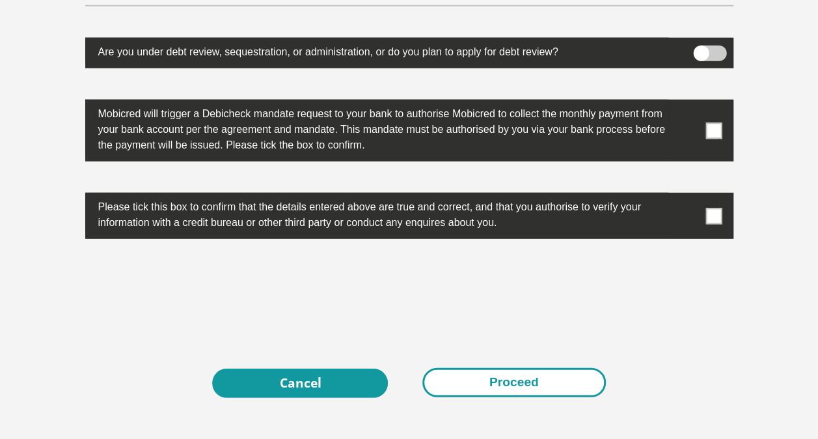
click at [547, 388] on button "Proceed" at bounding box center [514, 382] width 184 height 29
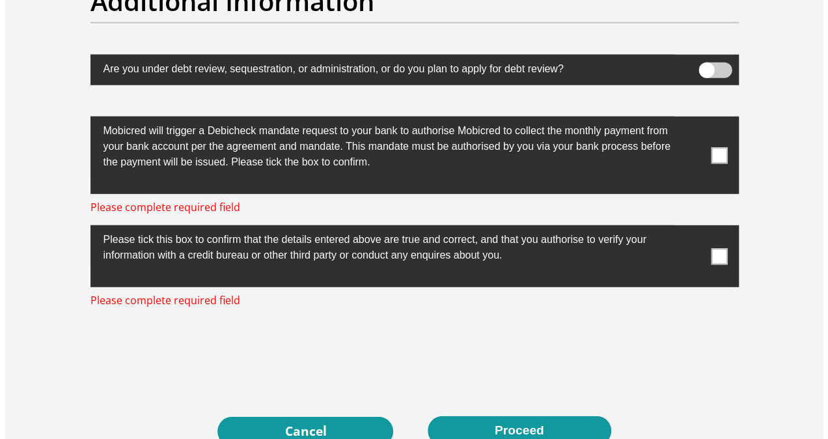
scroll to position [4166, 0]
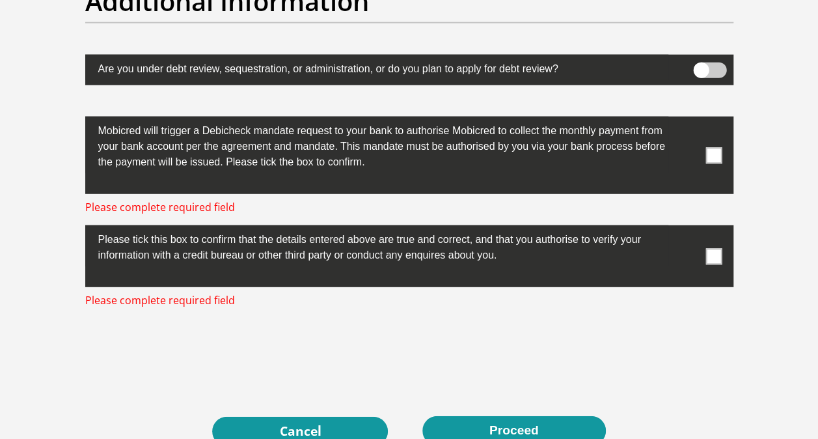
click at [709, 152] on span at bounding box center [714, 155] width 16 height 16
click at [688, 120] on input "checkbox" at bounding box center [688, 120] width 0 height 0
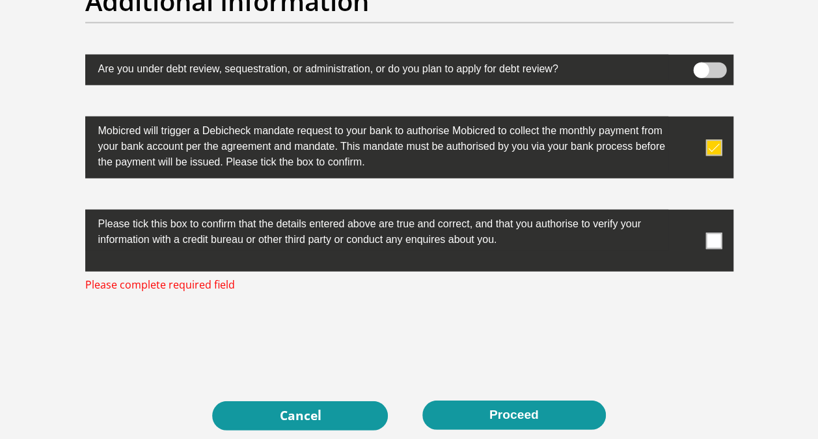
click at [713, 234] on span at bounding box center [714, 240] width 16 height 16
click at [688, 213] on input "checkbox" at bounding box center [688, 213] width 0 height 0
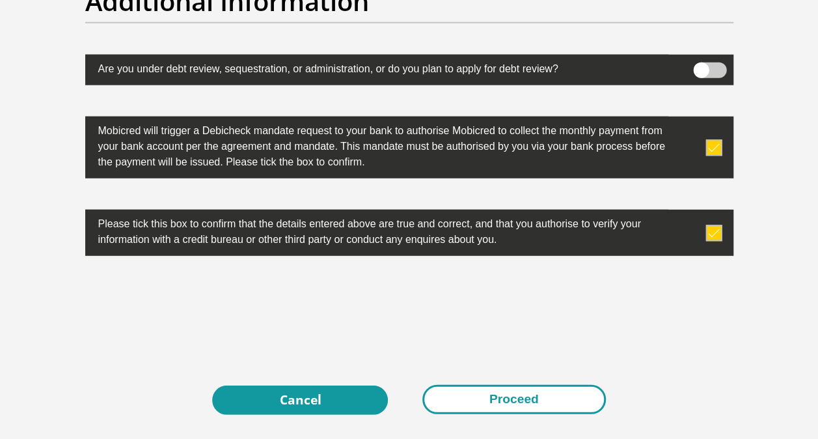
click at [556, 389] on button "Proceed" at bounding box center [514, 399] width 184 height 29
click at [514, 398] on button "Proceed" at bounding box center [514, 399] width 184 height 29
click at [550, 394] on button "Proceed" at bounding box center [514, 399] width 184 height 29
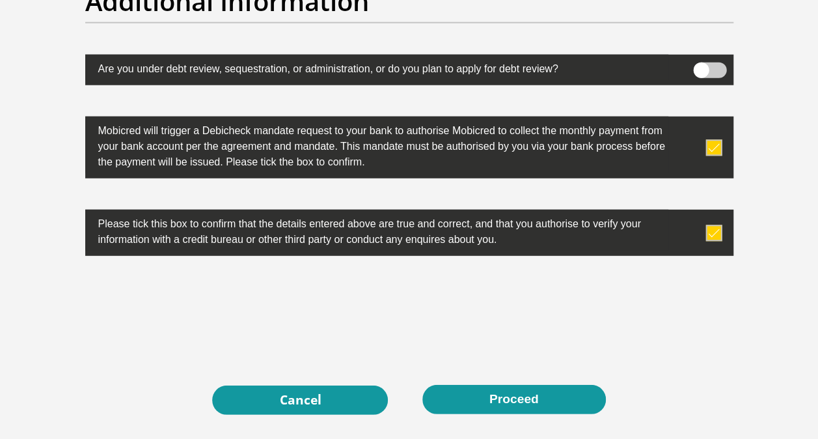
drag, startPoint x: 549, startPoint y: 401, endPoint x: 609, endPoint y: 192, distance: 217.2
click at [715, 62] on span at bounding box center [709, 70] width 33 height 16
click at [701, 66] on input "checkbox" at bounding box center [701, 66] width 0 height 0
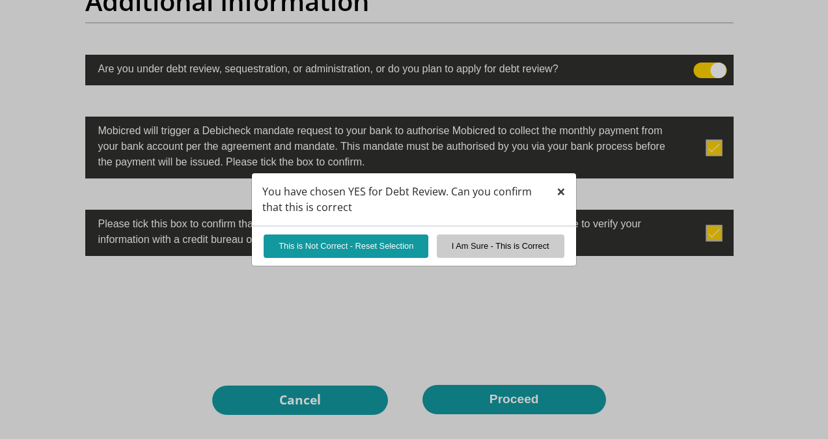
click at [565, 193] on span "×" at bounding box center [560, 190] width 9 height 21
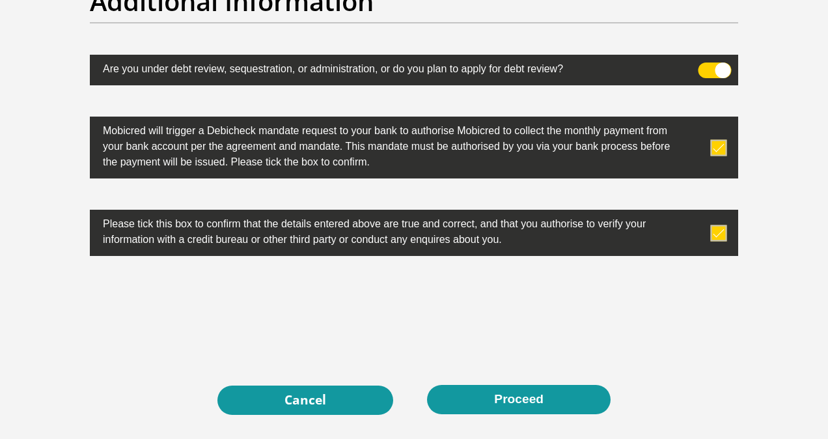
click at [707, 55] on label at bounding box center [414, 70] width 648 height 31
click at [706, 66] on input "checkbox" at bounding box center [706, 66] width 0 height 0
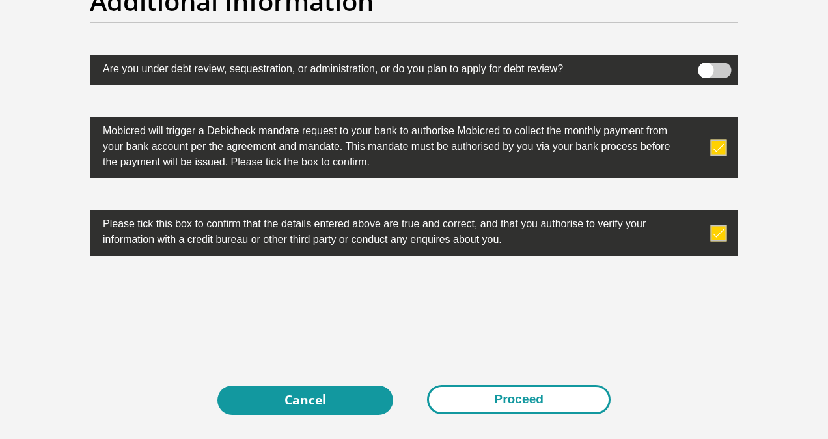
click at [525, 393] on button "Proceed" at bounding box center [519, 399] width 184 height 29
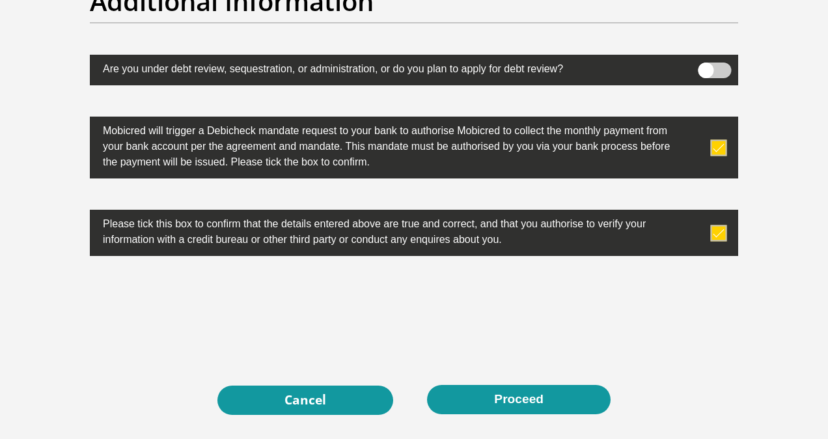
click at [721, 62] on span at bounding box center [714, 70] width 33 height 16
click at [706, 66] on input "checkbox" at bounding box center [706, 66] width 0 height 0
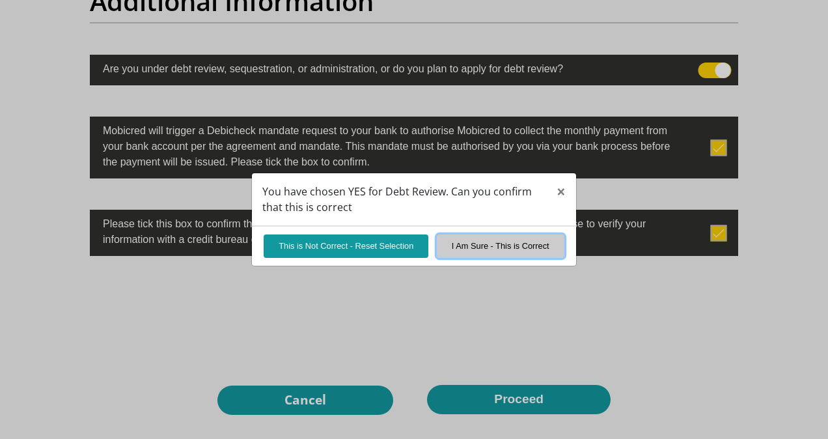
click at [488, 251] on button "I Am Sure - This is Correct" at bounding box center [501, 245] width 128 height 23
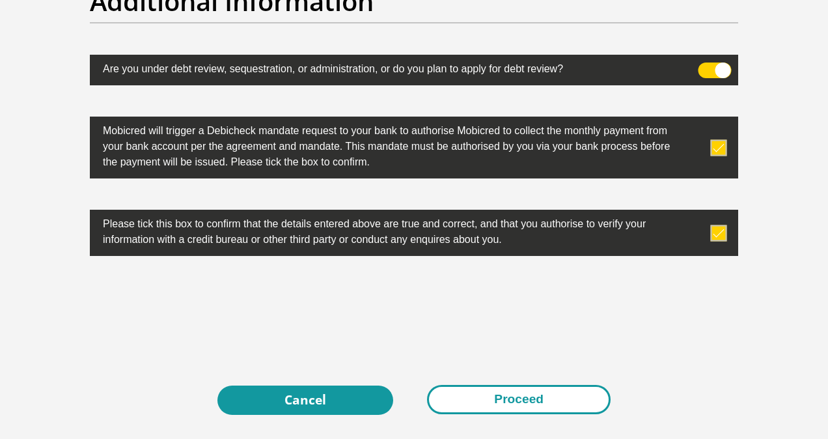
click at [501, 390] on button "Proceed" at bounding box center [519, 399] width 184 height 29
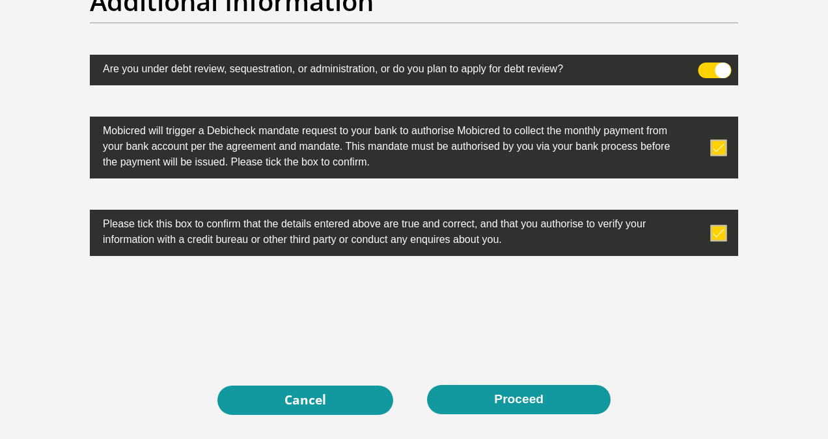
click at [706, 66] on span at bounding box center [714, 70] width 33 height 16
click at [706, 66] on input "checkbox" at bounding box center [706, 66] width 0 height 0
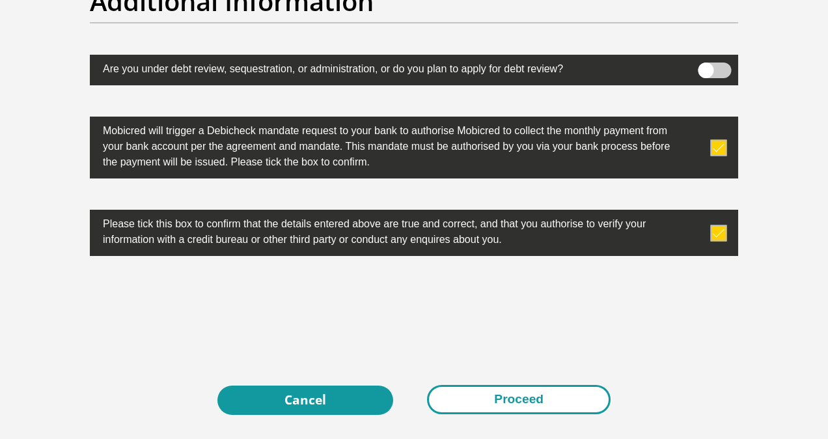
click at [483, 402] on button "Proceed" at bounding box center [519, 399] width 184 height 29
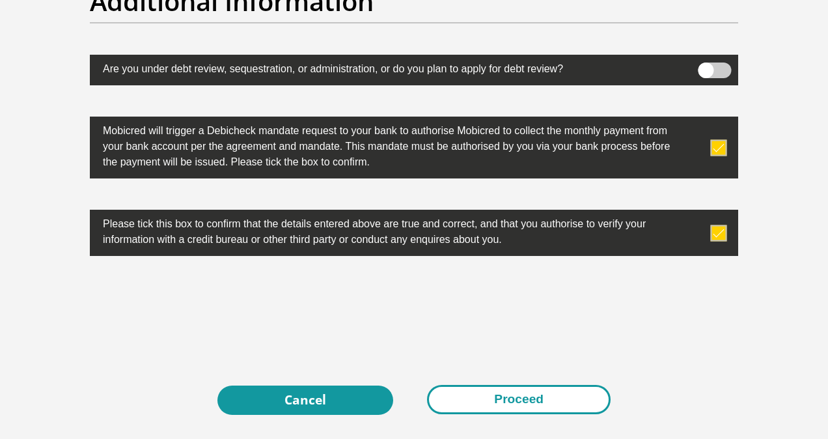
click at [573, 388] on button "Proceed" at bounding box center [519, 399] width 184 height 29
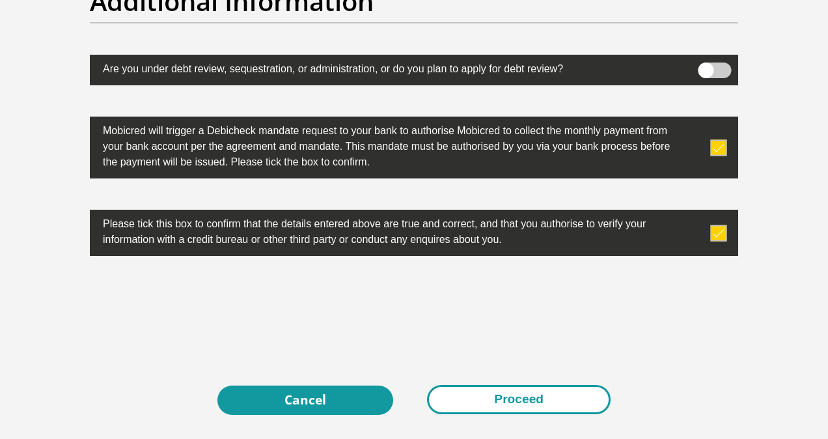
click at [573, 388] on button "Proceed" at bounding box center [519, 399] width 184 height 29
click at [569, 385] on button "Proceed" at bounding box center [519, 399] width 184 height 29
click at [534, 399] on button "Proceed" at bounding box center [519, 399] width 184 height 29
click at [534, 394] on button "Proceed" at bounding box center [519, 399] width 184 height 29
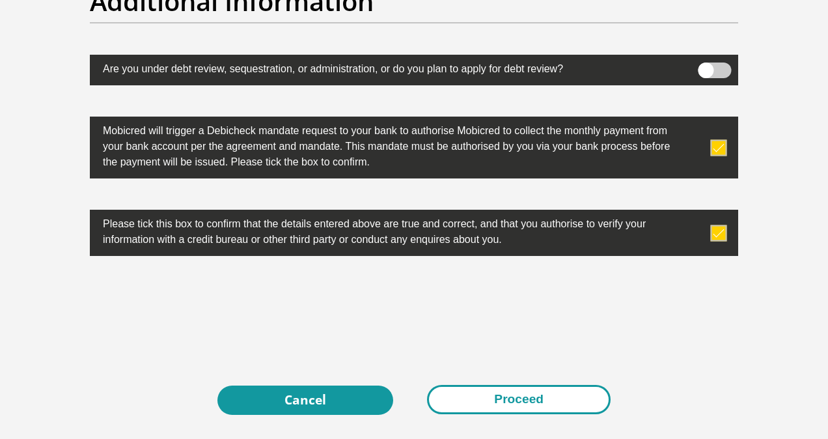
click at [534, 394] on button "Proceed" at bounding box center [519, 399] width 184 height 29
drag, startPoint x: 534, startPoint y: 394, endPoint x: 555, endPoint y: 393, distance: 21.5
click at [555, 393] on button "Proceed" at bounding box center [519, 399] width 184 height 29
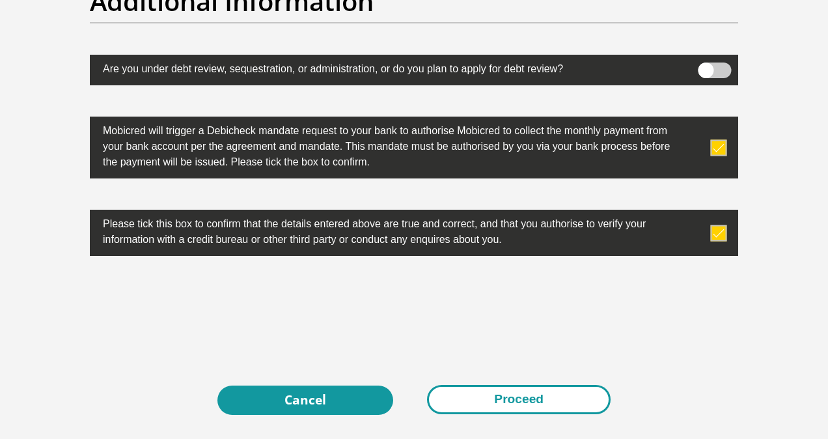
click at [555, 393] on button "Proceed" at bounding box center [519, 399] width 184 height 29
drag, startPoint x: 555, startPoint y: 393, endPoint x: 542, endPoint y: 382, distance: 17.6
click at [542, 385] on button "Proceed" at bounding box center [519, 399] width 184 height 29
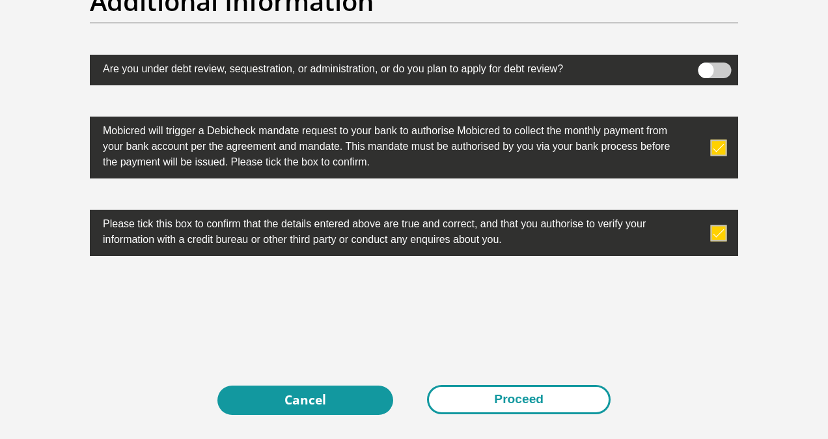
click at [427, 385] on button "Proceed" at bounding box center [519, 399] width 184 height 29
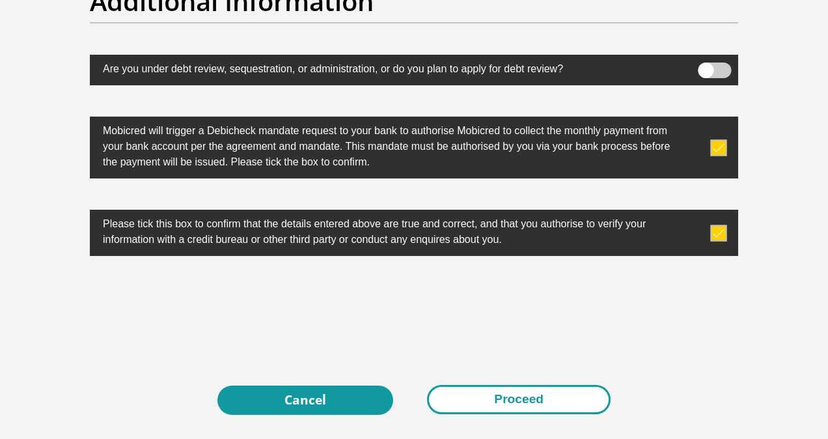
click at [427, 385] on button "Proceed" at bounding box center [519, 399] width 184 height 29
click at [523, 403] on button "Proceed" at bounding box center [519, 399] width 184 height 29
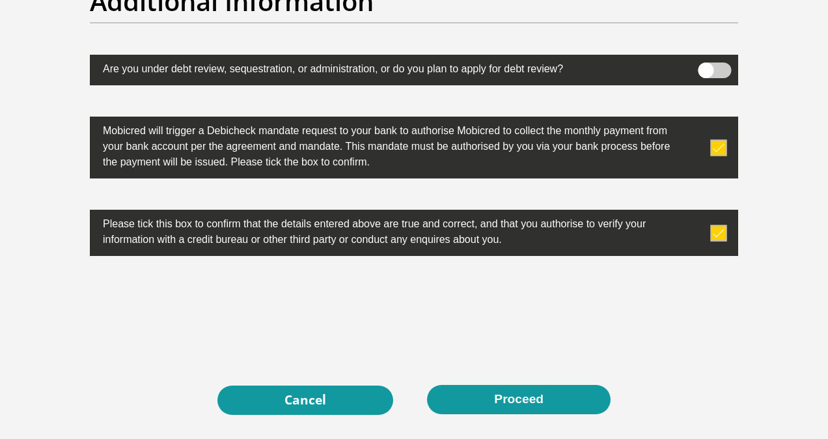
scroll to position [0, 0]
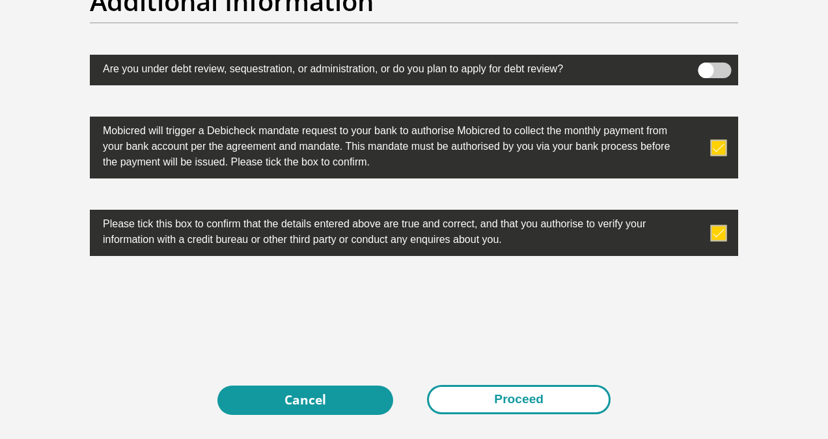
click at [505, 385] on button "Proceed" at bounding box center [519, 399] width 184 height 29
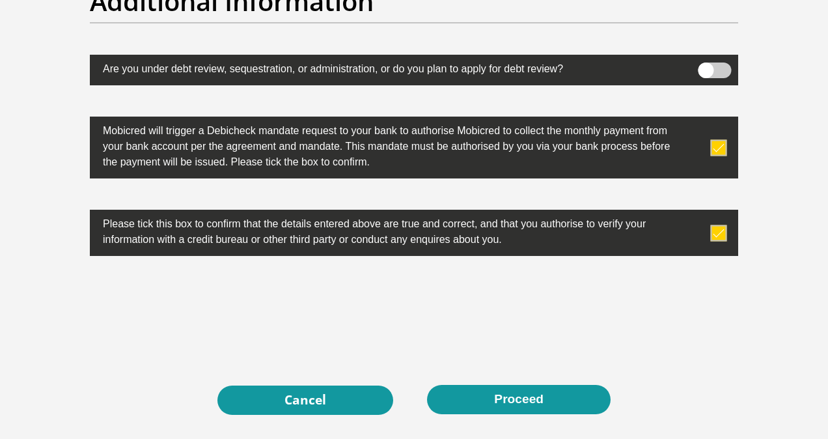
drag, startPoint x: 505, startPoint y: 385, endPoint x: 509, endPoint y: 373, distance: 13.0
click at [427, 385] on button "Proceed" at bounding box center [519, 399] width 184 height 29
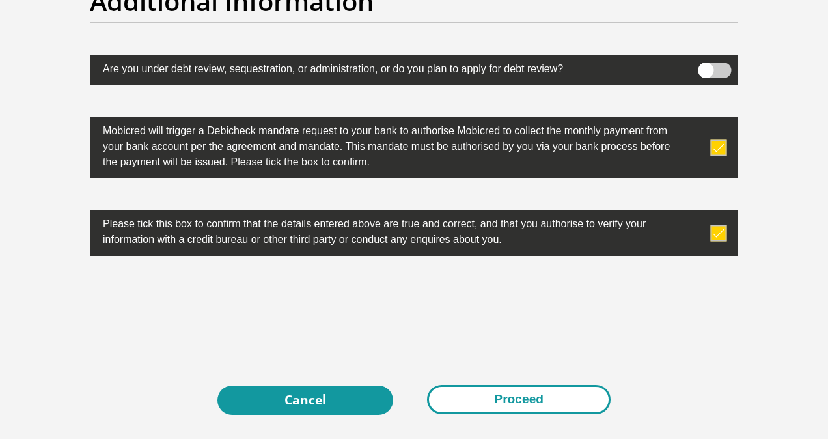
click at [512, 385] on button "Proceed" at bounding box center [519, 399] width 184 height 29
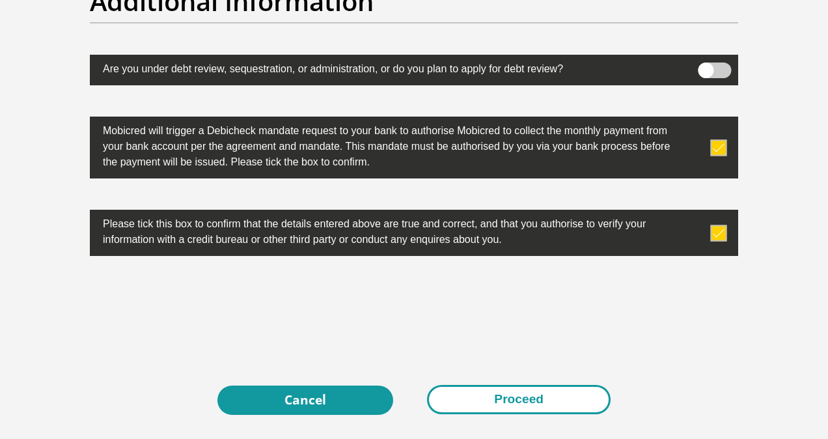
click at [512, 385] on button "Proceed" at bounding box center [519, 399] width 184 height 29
click at [552, 385] on button "Proceed" at bounding box center [519, 399] width 184 height 29
drag, startPoint x: 552, startPoint y: 381, endPoint x: 545, endPoint y: 405, distance: 24.9
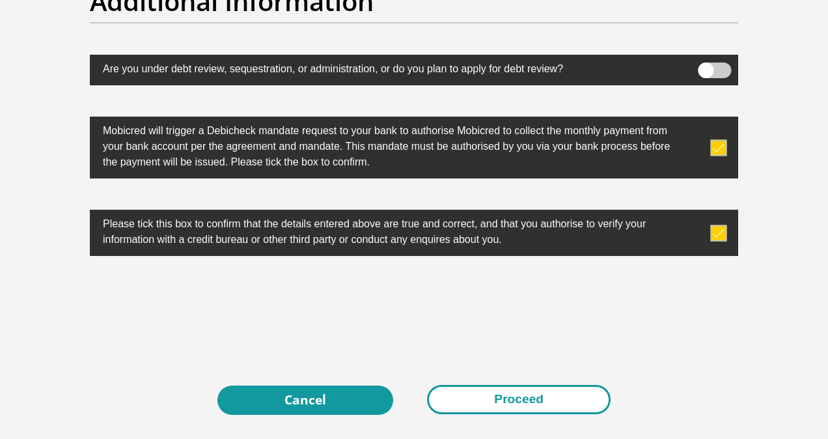
click at [545, 405] on button "Proceed" at bounding box center [519, 399] width 184 height 29
click at [535, 392] on button "Proceed" at bounding box center [519, 399] width 184 height 29
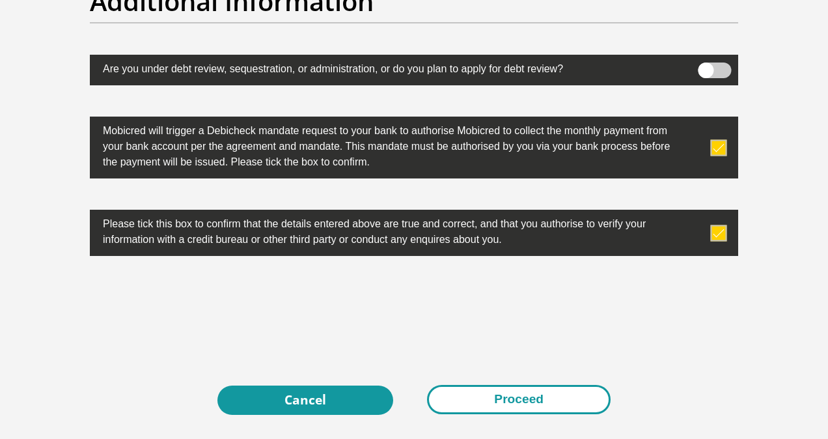
click at [535, 392] on button "Proceed" at bounding box center [519, 399] width 184 height 29
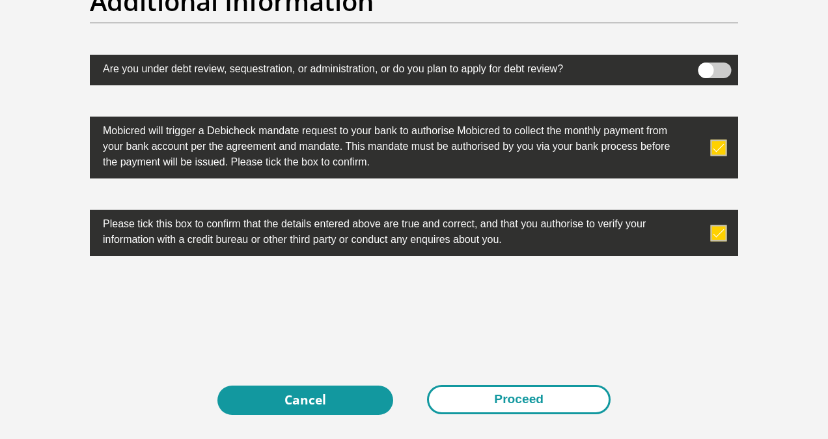
click at [535, 392] on button "Proceed" at bounding box center [519, 399] width 184 height 29
click at [513, 394] on button "Proceed" at bounding box center [519, 399] width 184 height 29
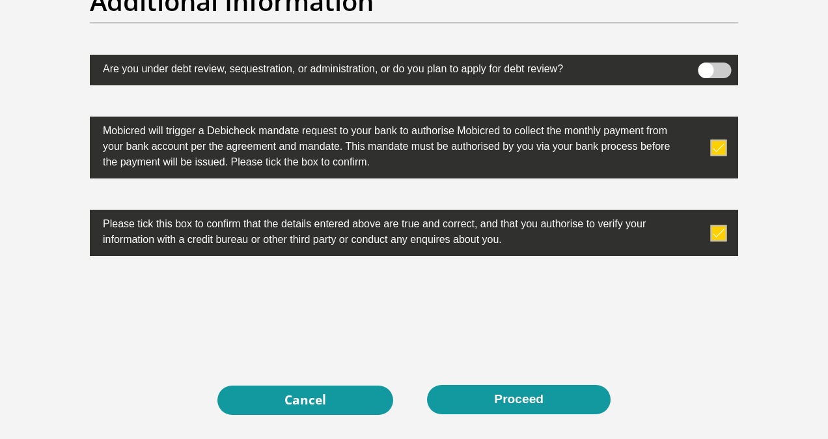
drag, startPoint x: 513, startPoint y: 394, endPoint x: 624, endPoint y: 416, distance: 112.8
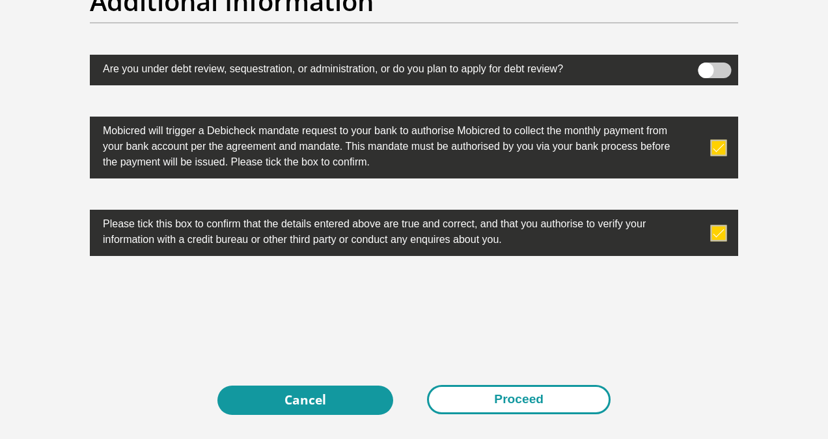
click at [512, 391] on button "Proceed" at bounding box center [519, 399] width 184 height 29
